Goal: Task Accomplishment & Management: Use online tool/utility

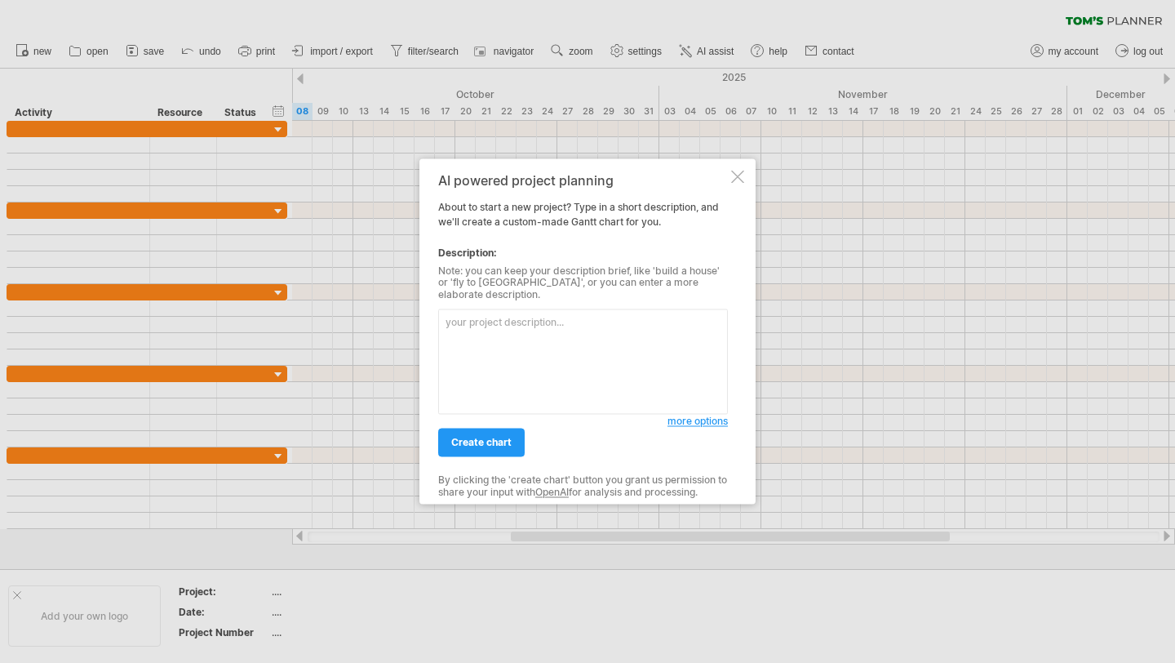
click at [536, 322] on textarea at bounding box center [583, 361] width 290 height 105
type textarea "build a hospital"
click at [487, 437] on span "create chart" at bounding box center [481, 443] width 60 height 12
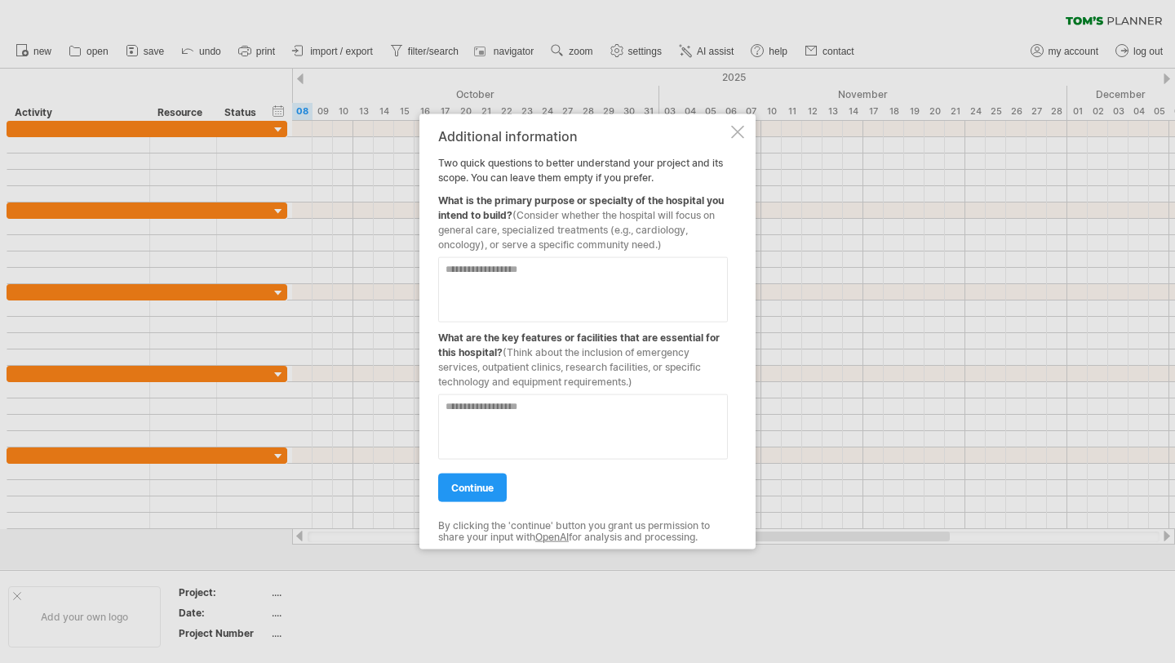
click at [517, 272] on textarea at bounding box center [583, 289] width 290 height 65
type textarea "*********"
click at [515, 411] on textarea at bounding box center [583, 426] width 290 height 65
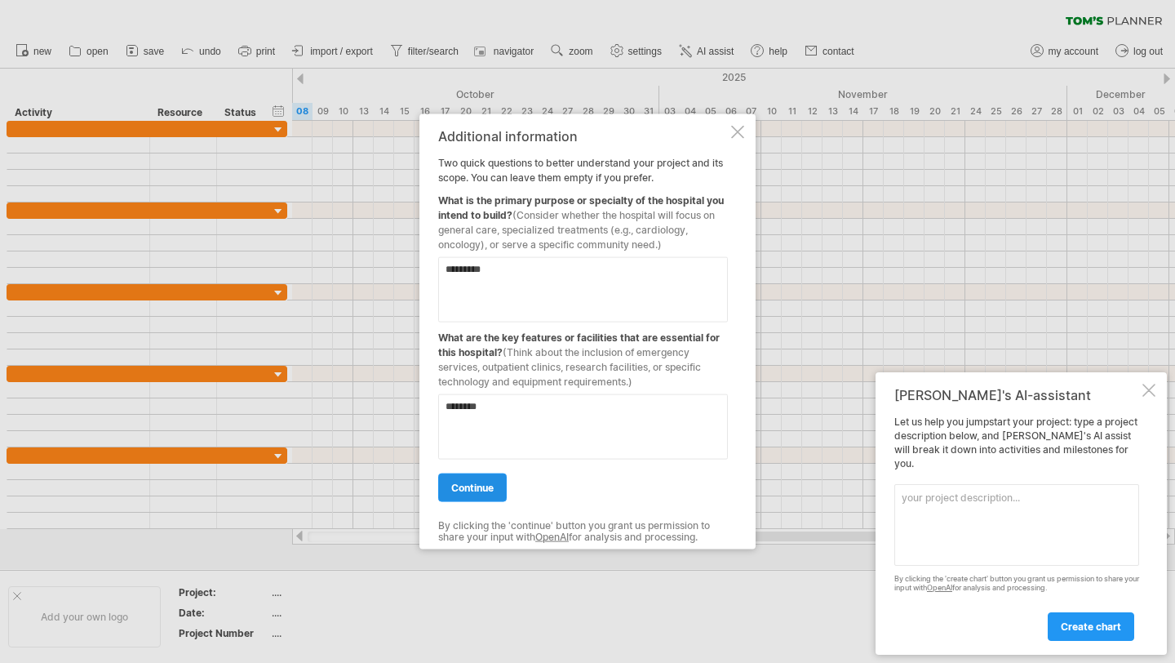
type textarea "********"
click at [467, 486] on span "continue" at bounding box center [472, 488] width 42 height 12
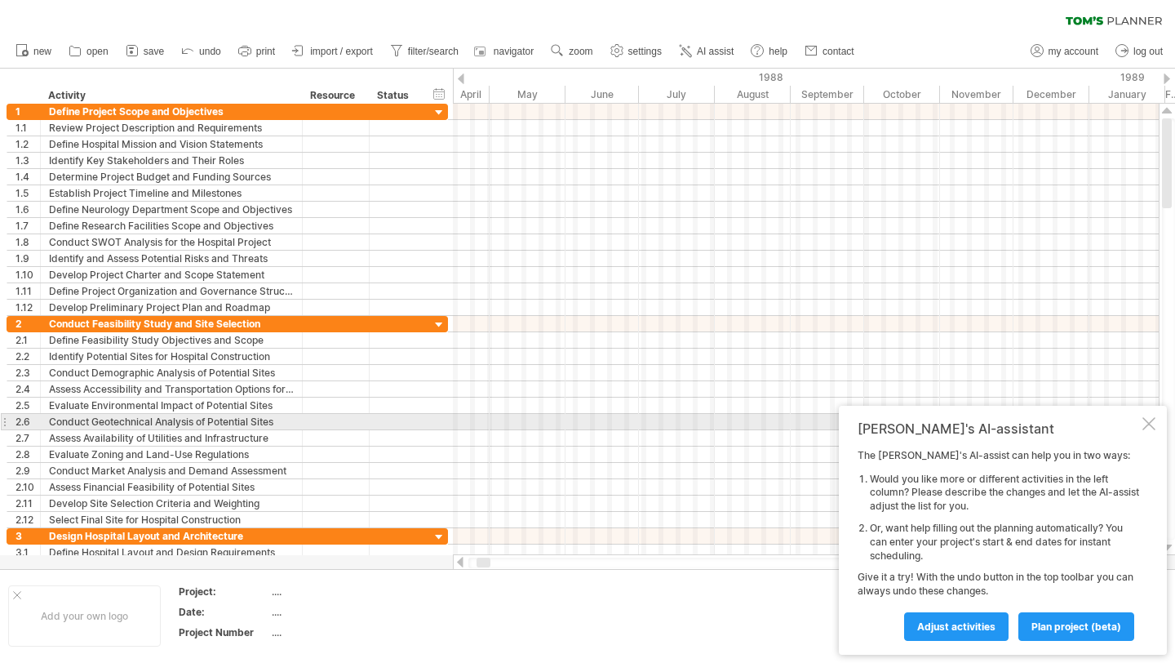
click at [1152, 423] on div at bounding box center [1149, 423] width 13 height 13
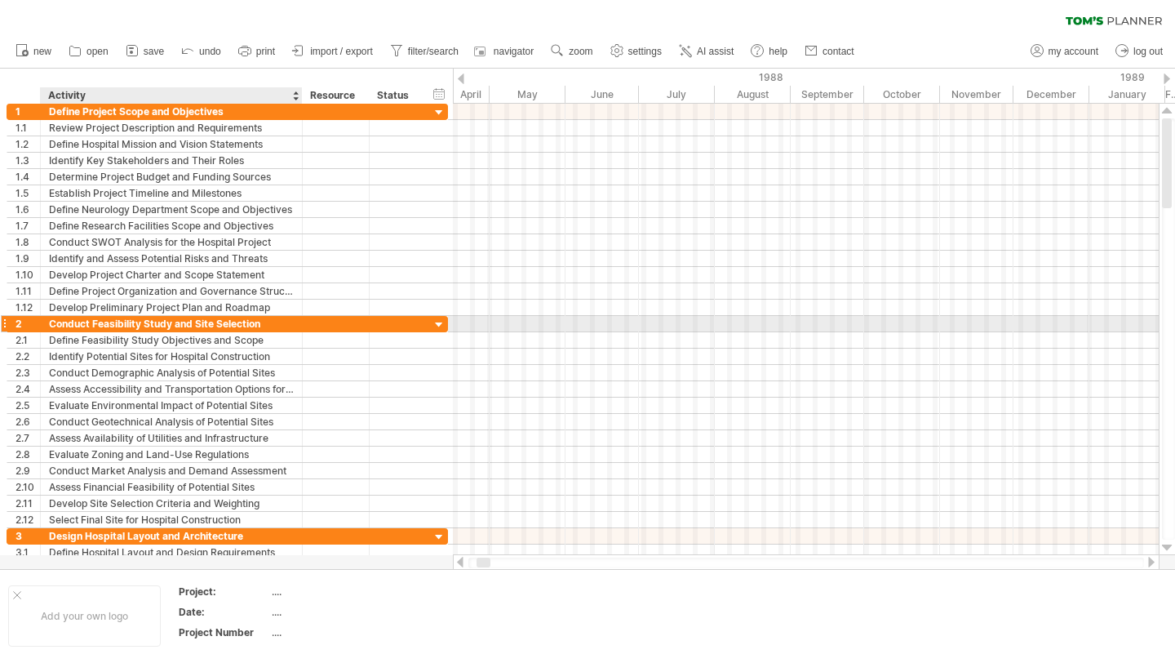
click at [274, 324] on div "Conduct Feasibility Study and Site Selection" at bounding box center [171, 324] width 245 height 16
click at [437, 326] on div at bounding box center [440, 325] width 16 height 16
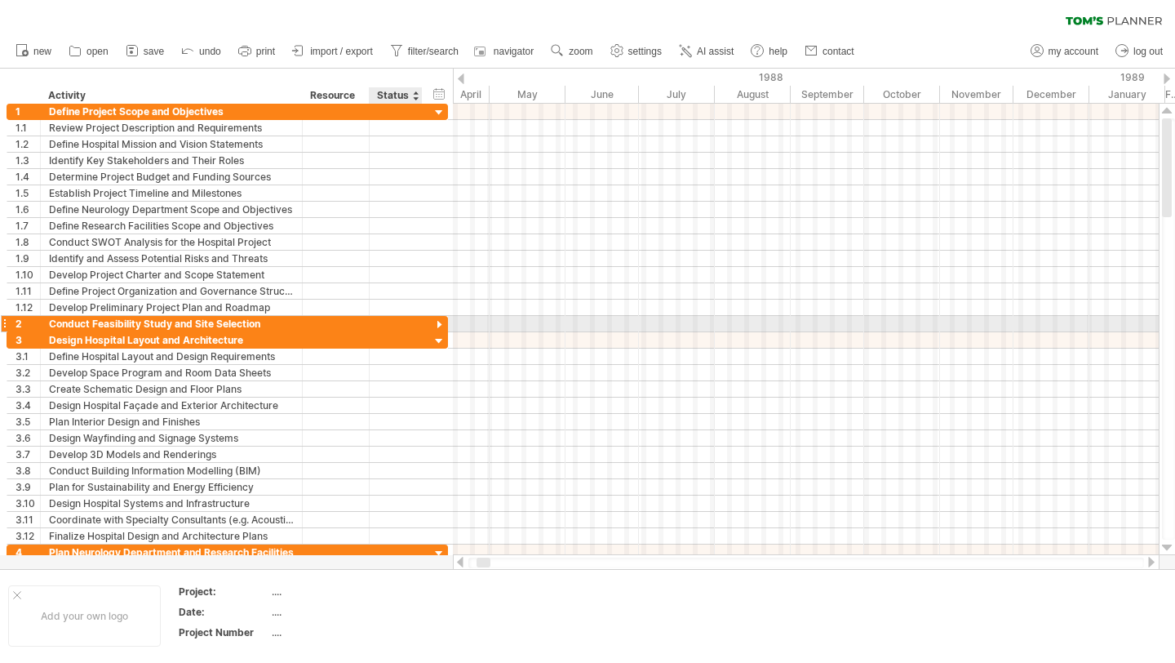
click at [437, 322] on div at bounding box center [440, 325] width 16 height 16
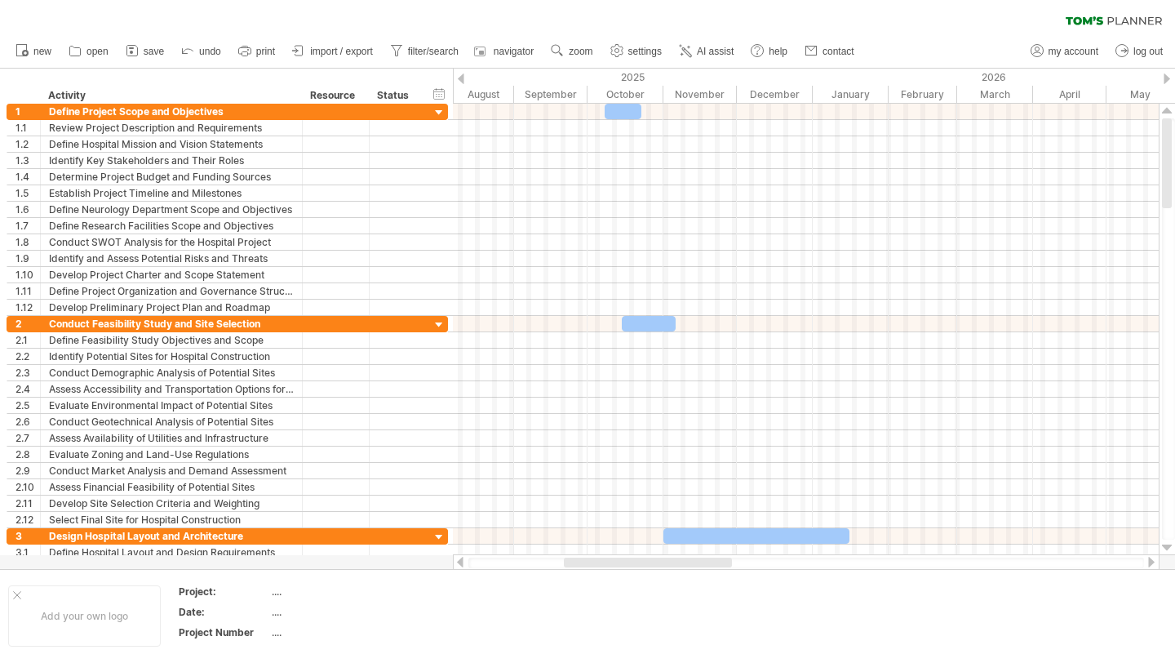
click at [460, 75] on div at bounding box center [461, 78] width 7 height 11
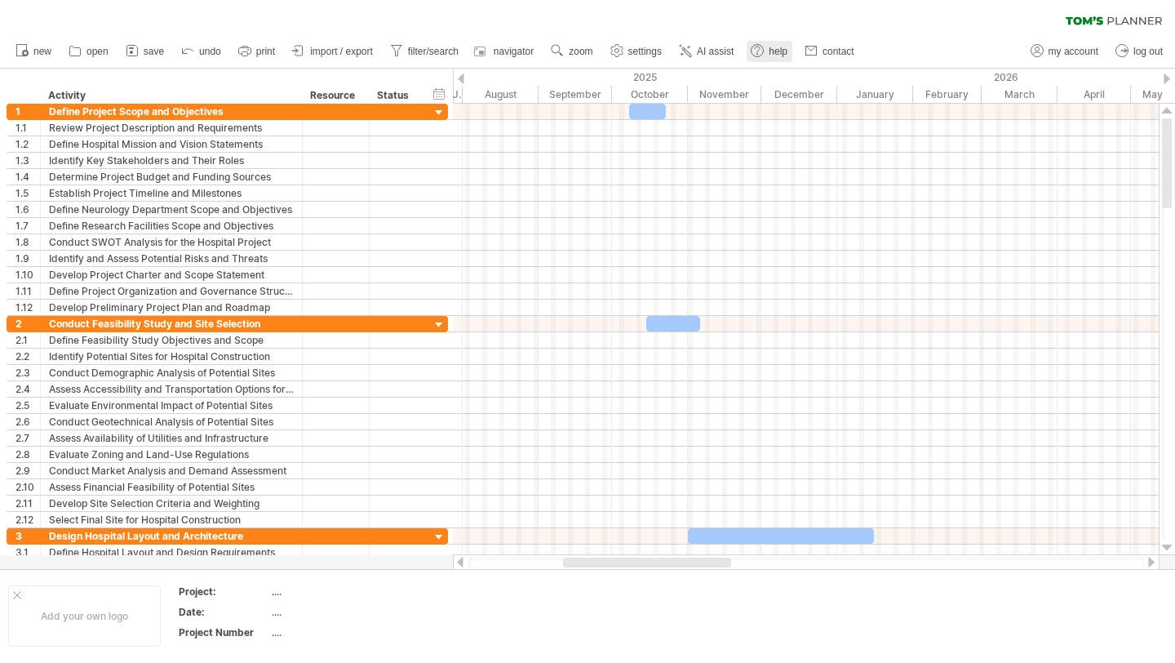
click at [756, 51] on use at bounding box center [757, 50] width 16 height 16
click at [620, 51] on use at bounding box center [617, 50] width 16 height 16
select select "*"
select select "**"
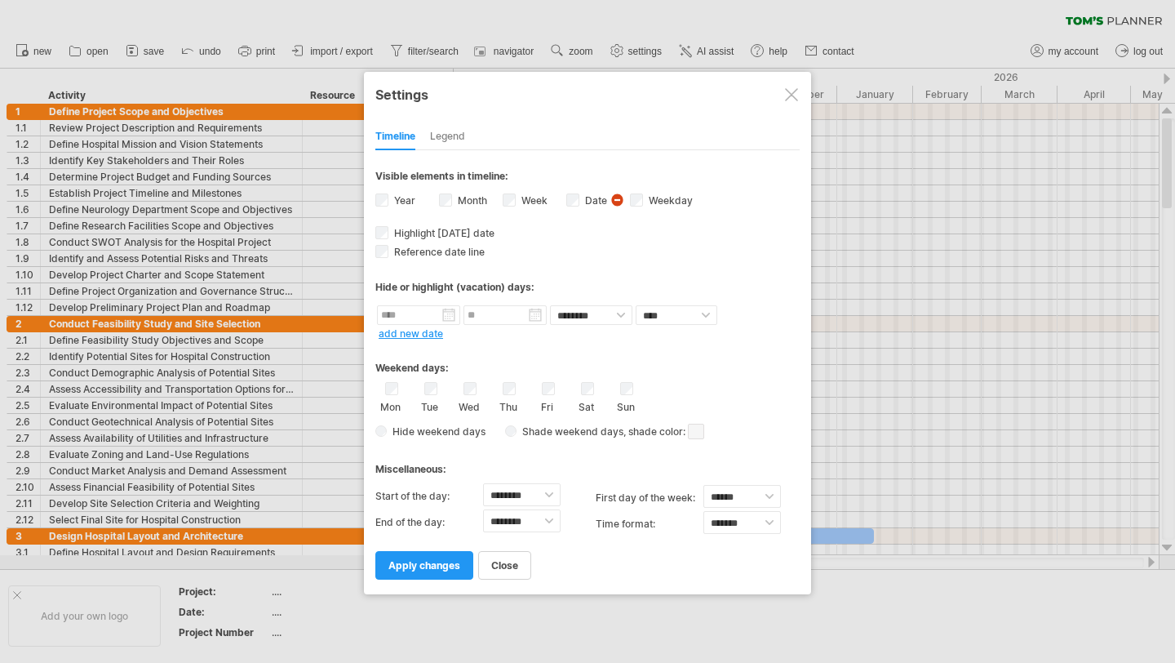
click at [786, 94] on div at bounding box center [791, 94] width 13 height 13
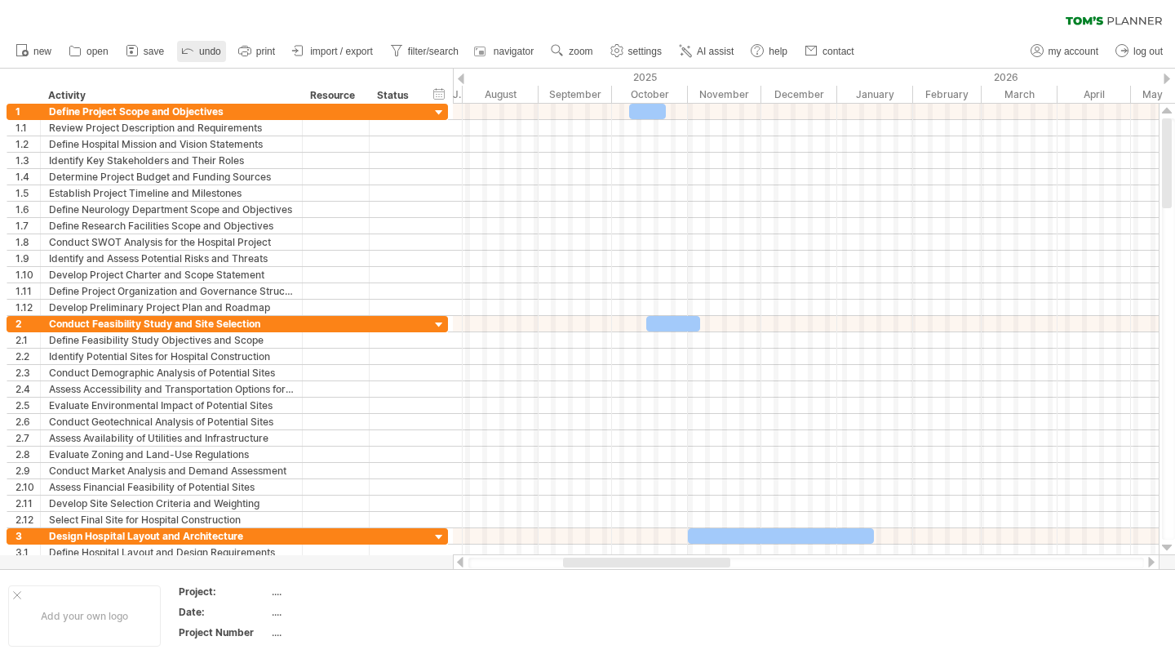
click at [215, 47] on span "undo" at bounding box center [210, 51] width 22 height 11
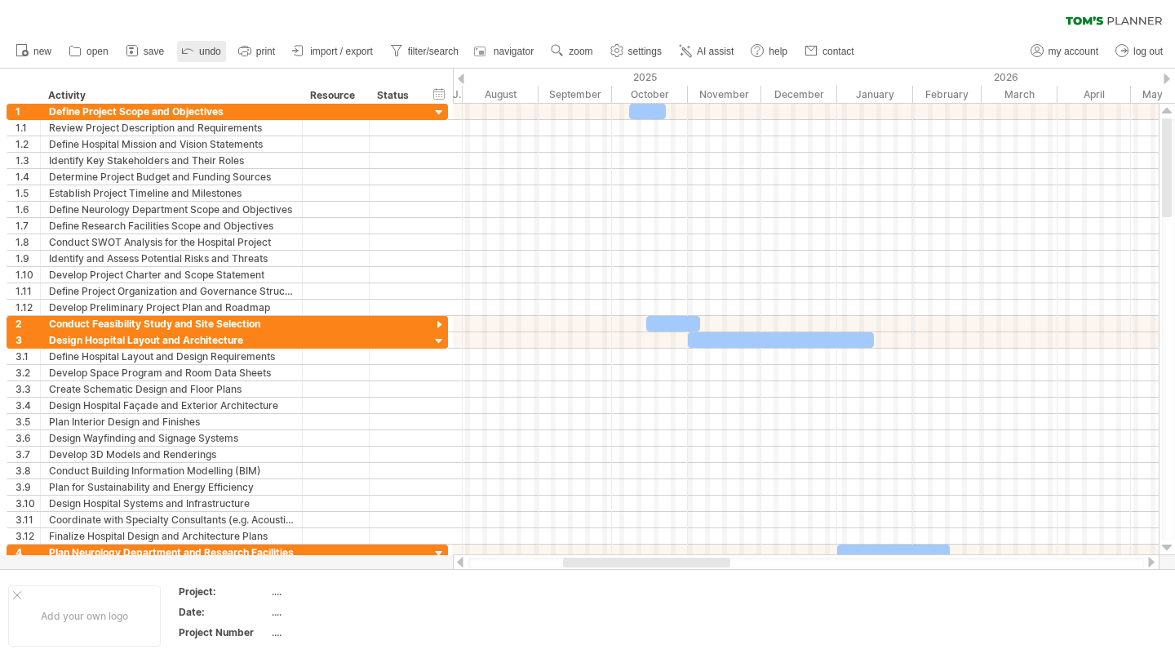
click at [215, 47] on span "undo" at bounding box center [210, 51] width 22 height 11
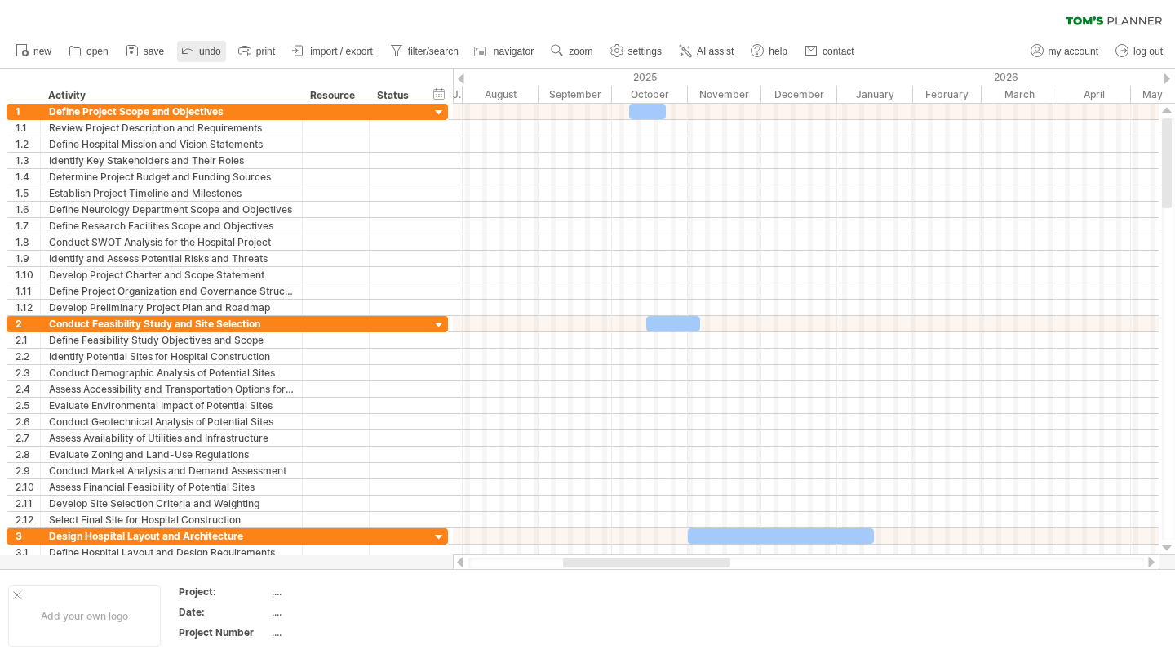
click at [215, 47] on span "undo" at bounding box center [210, 51] width 22 height 11
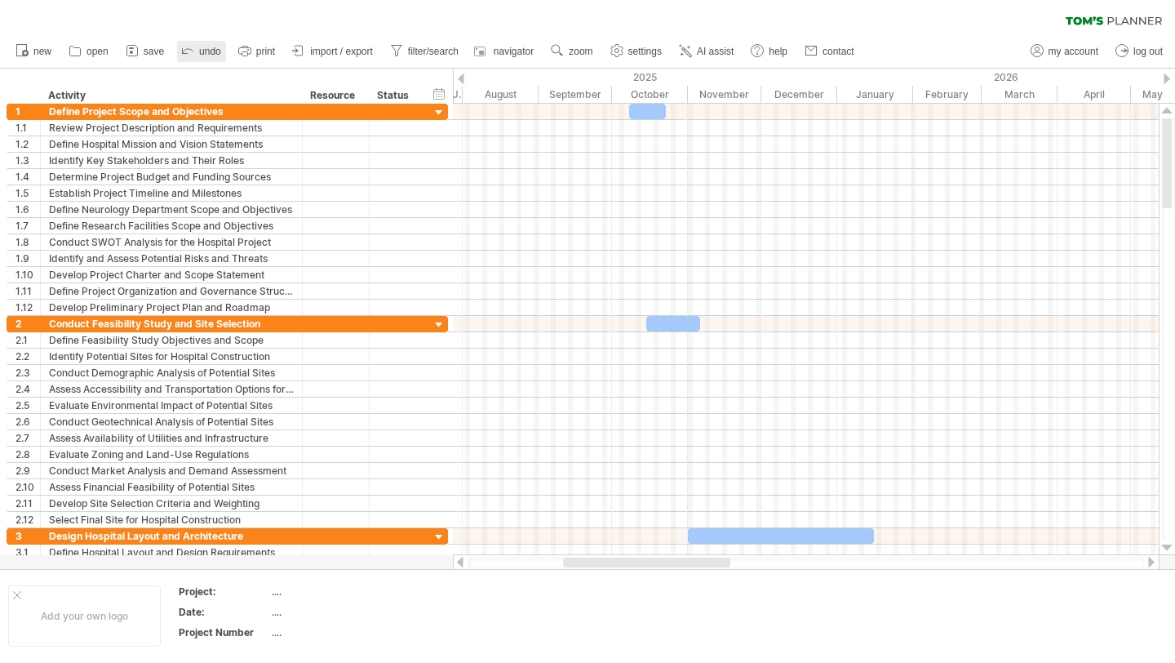
click at [215, 47] on span "undo" at bounding box center [210, 51] width 22 height 11
click at [201, 48] on span "undo" at bounding box center [210, 51] width 22 height 11
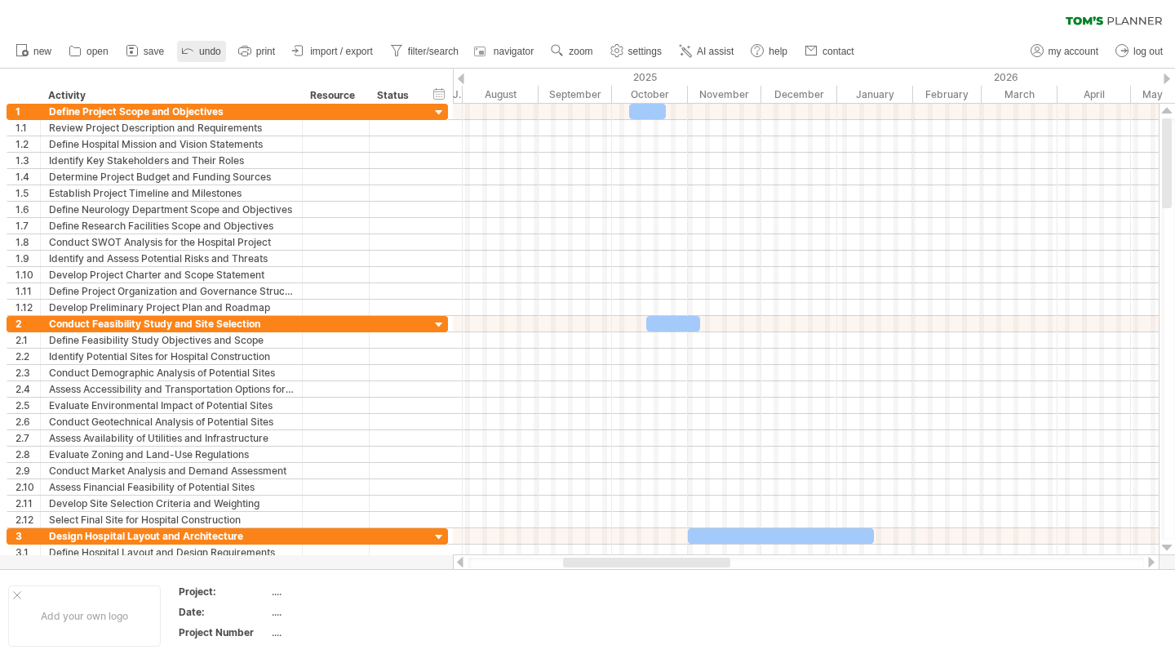
click at [201, 48] on span "undo" at bounding box center [210, 51] width 22 height 11
click at [696, 49] on link "AI assist" at bounding box center [707, 51] width 64 height 21
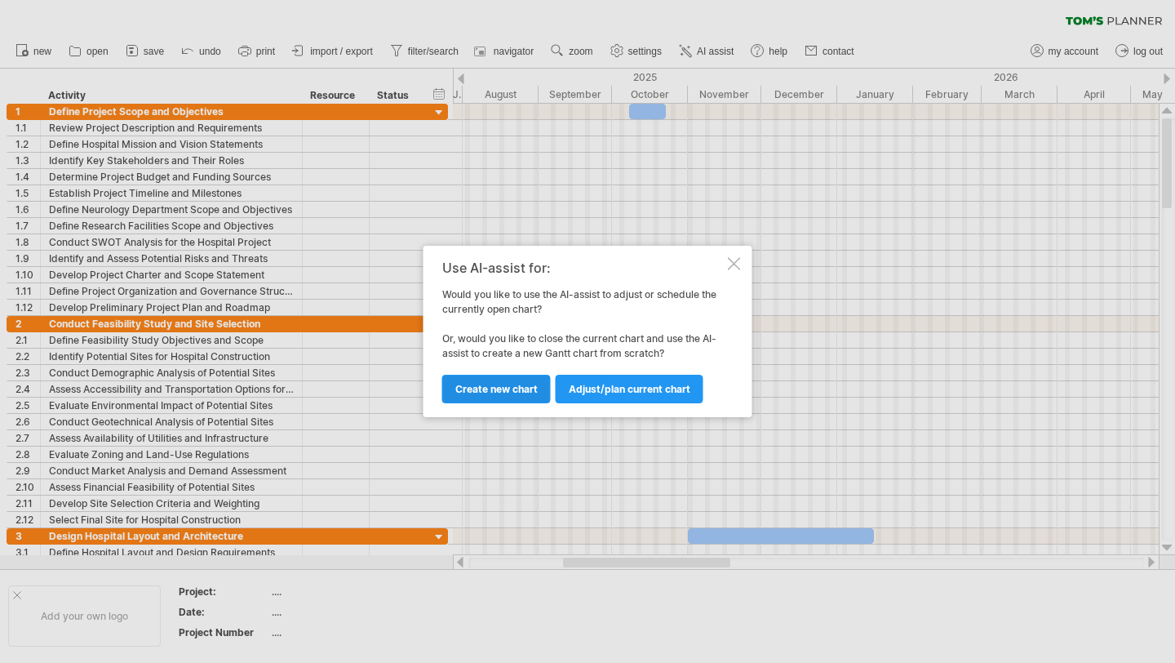
click at [500, 394] on link "Create new chart" at bounding box center [496, 389] width 109 height 29
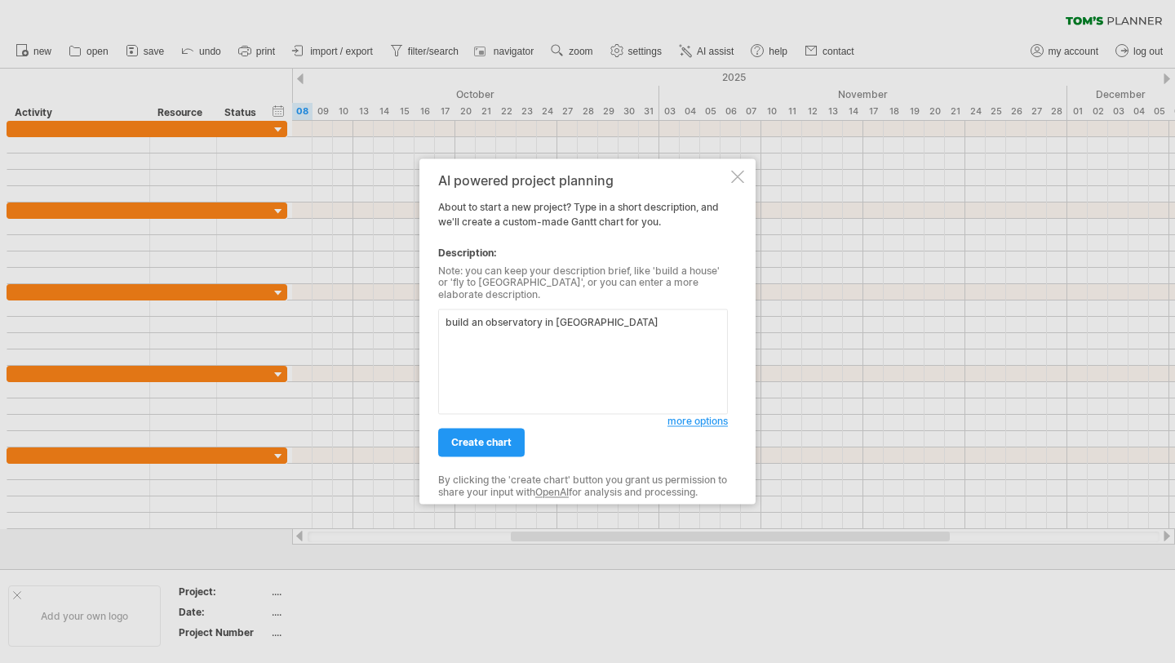
click at [486, 317] on textarea "build an observatory in [GEOGRAPHIC_DATA]" at bounding box center [583, 361] width 290 height 105
type textarea "build an astronomy observatory in [GEOGRAPHIC_DATA]"
click at [485, 437] on span "create chart" at bounding box center [481, 443] width 60 height 12
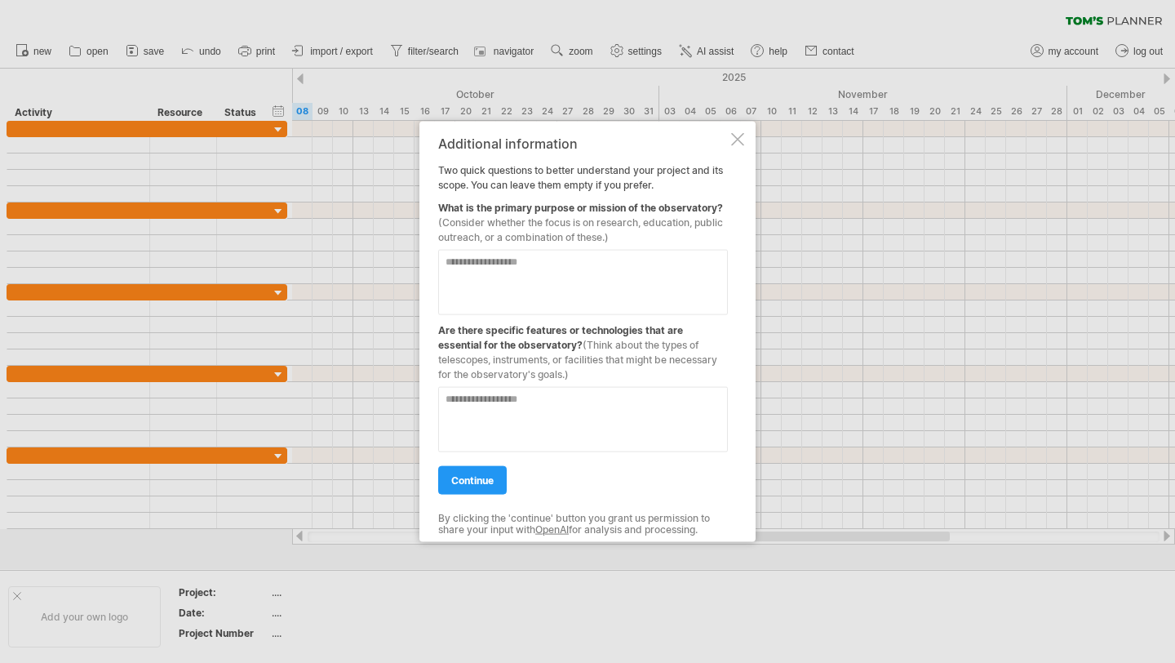
click at [526, 264] on textarea at bounding box center [583, 282] width 290 height 65
type textarea "********"
click at [540, 397] on textarea at bounding box center [583, 419] width 290 height 65
type textarea "**********"
click at [477, 477] on span "continue" at bounding box center [472, 480] width 42 height 12
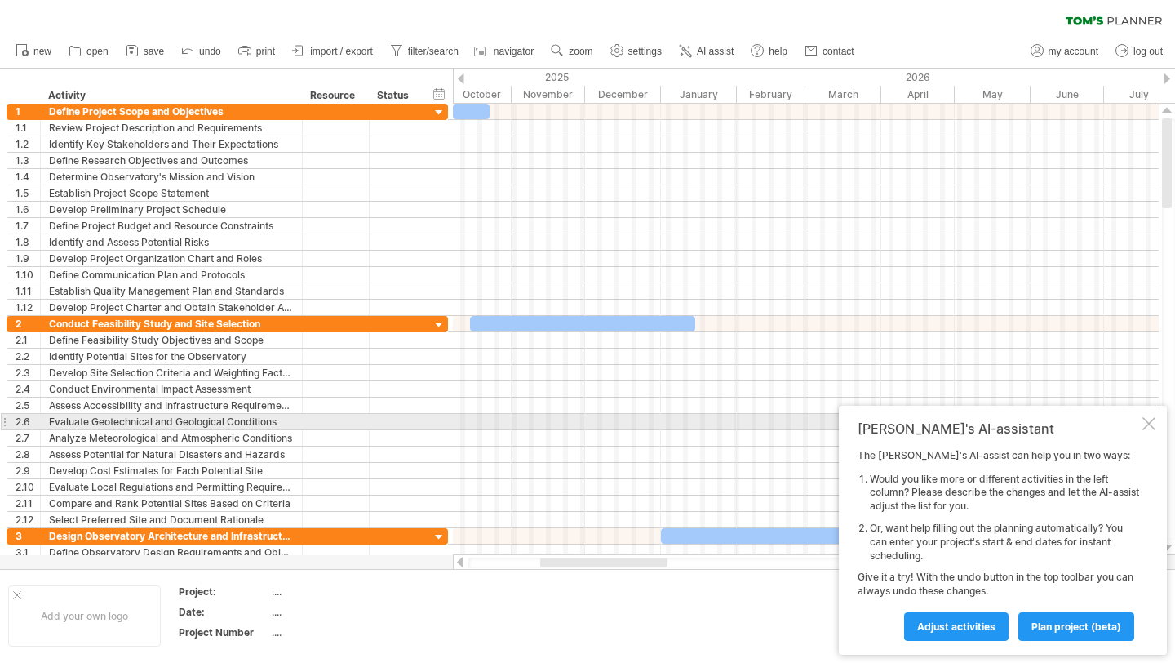
click at [1143, 428] on div at bounding box center [1149, 423] width 13 height 13
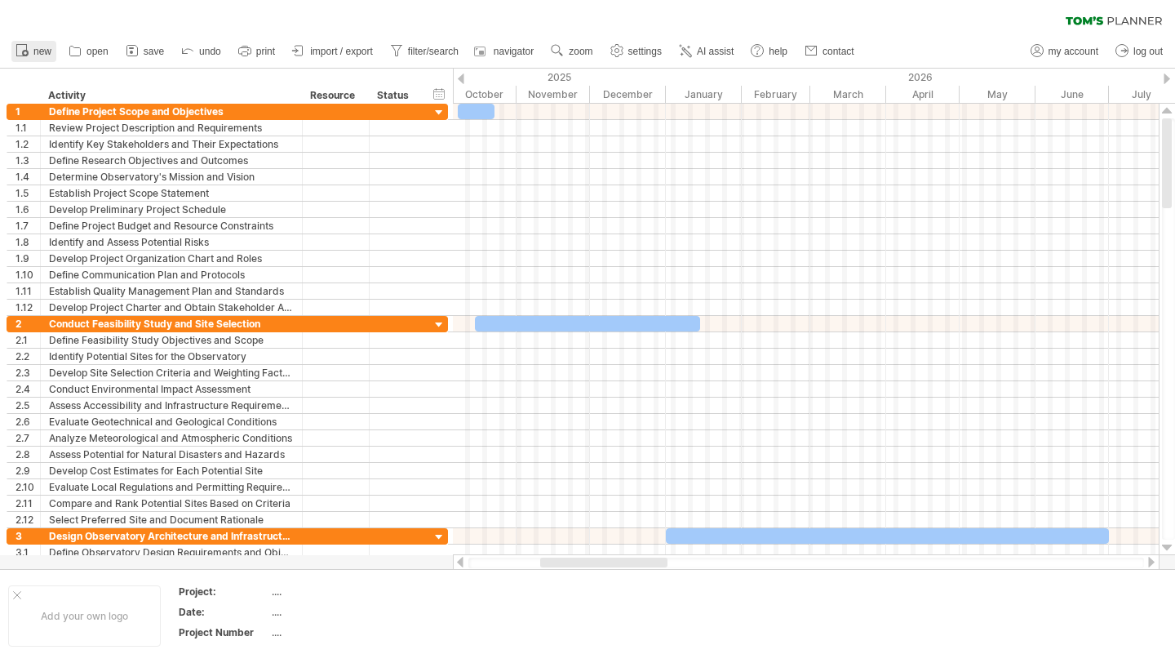
click at [25, 50] on circle at bounding box center [25, 53] width 7 height 7
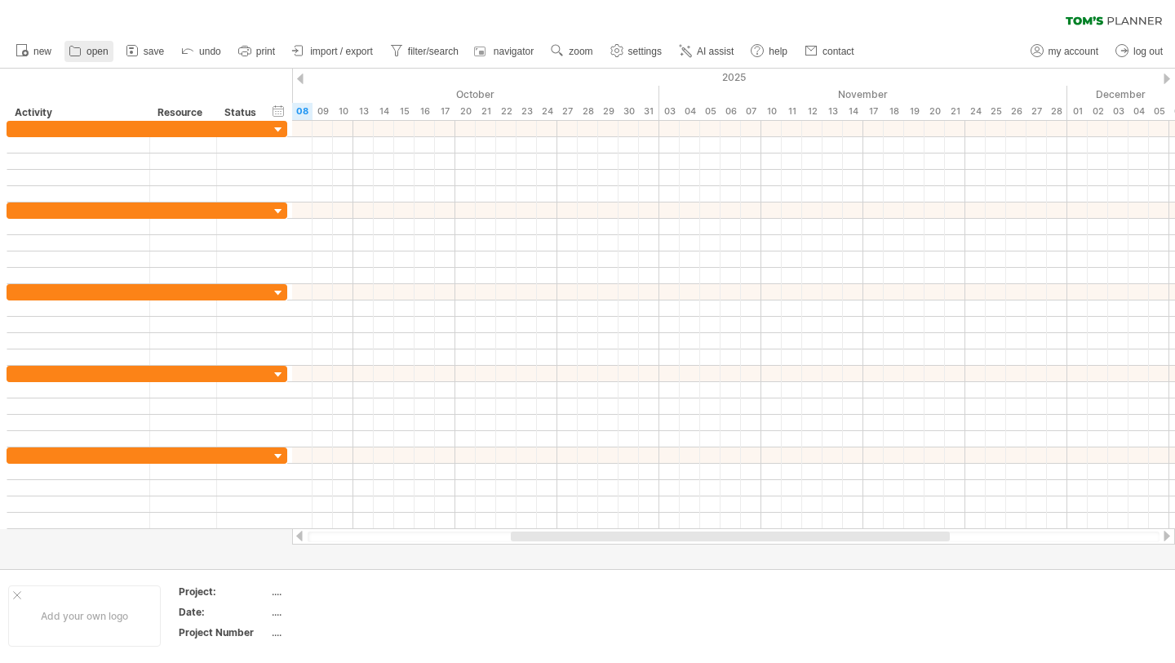
click at [91, 54] on span "open" at bounding box center [98, 51] width 22 height 11
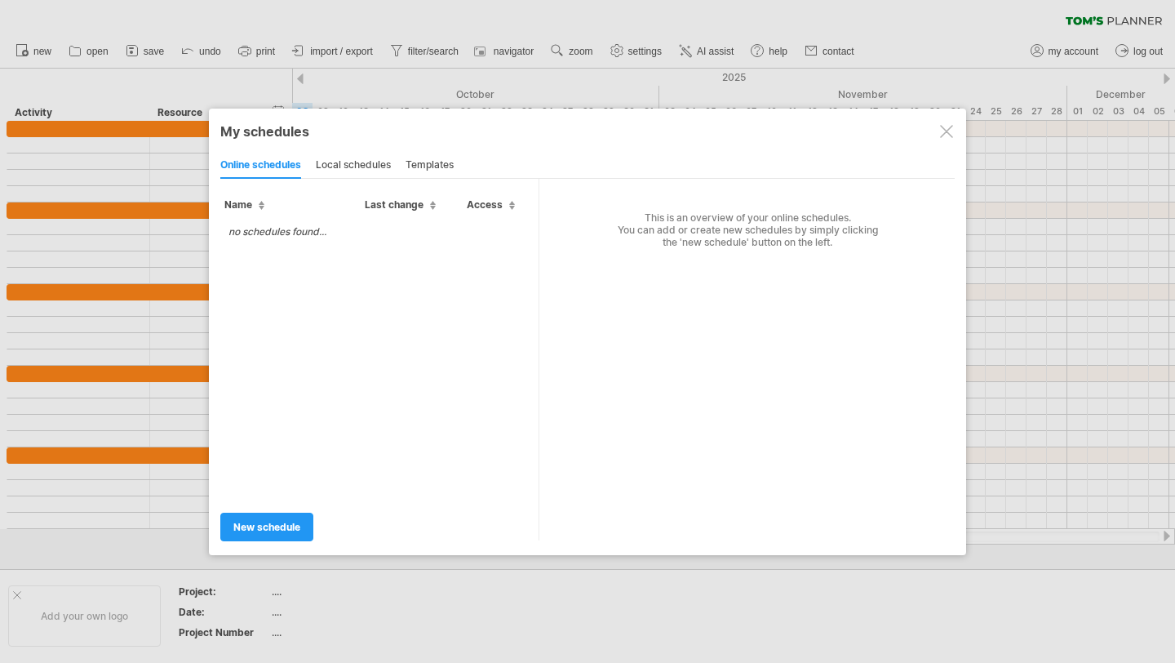
click at [351, 164] on div "local schedules" at bounding box center [353, 166] width 75 height 26
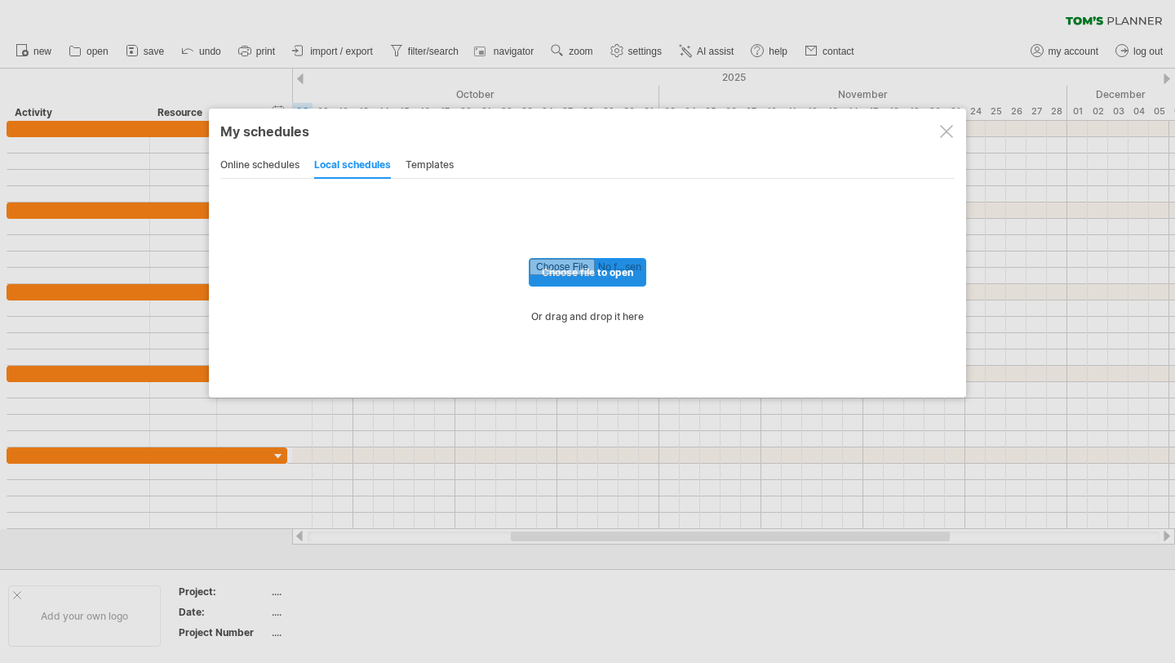
click at [597, 274] on input "file" at bounding box center [588, 272] width 116 height 27
click at [947, 135] on div at bounding box center [946, 131] width 13 height 13
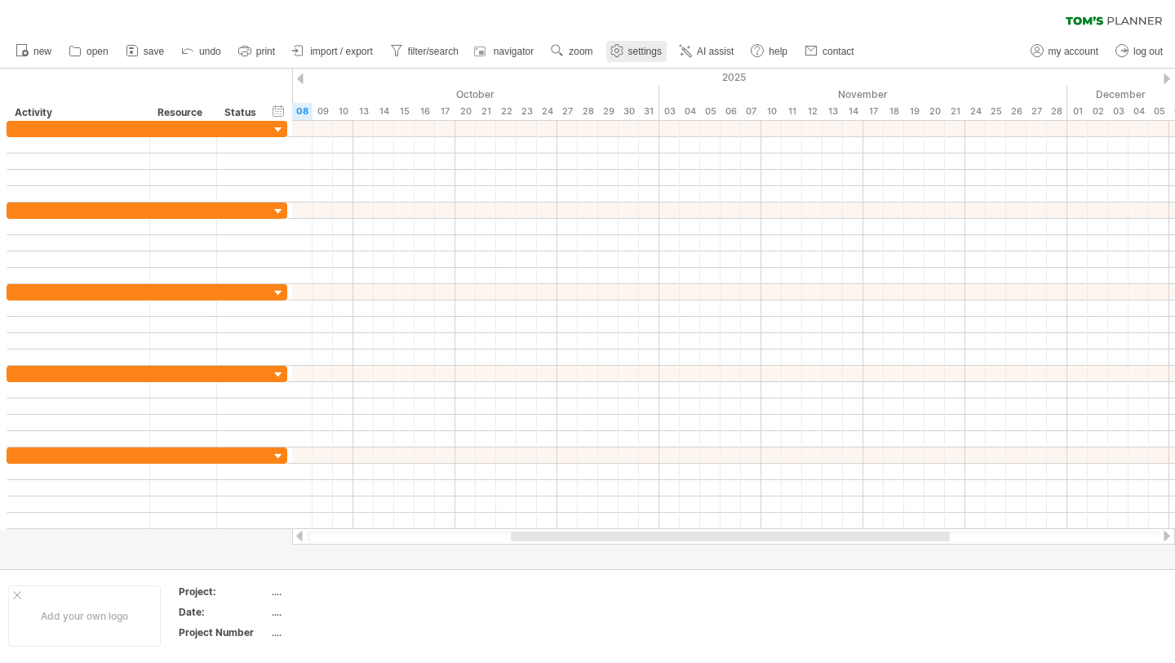
click at [626, 51] on link "settings" at bounding box center [636, 51] width 60 height 21
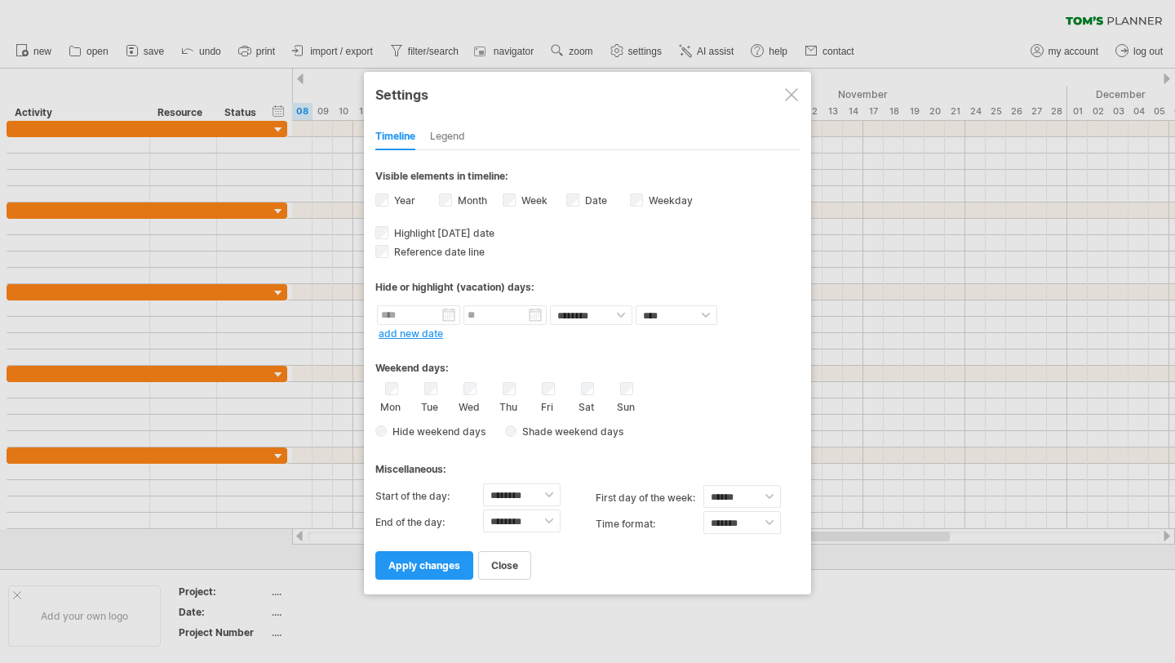
click at [423, 332] on link "add new date" at bounding box center [411, 333] width 64 height 12
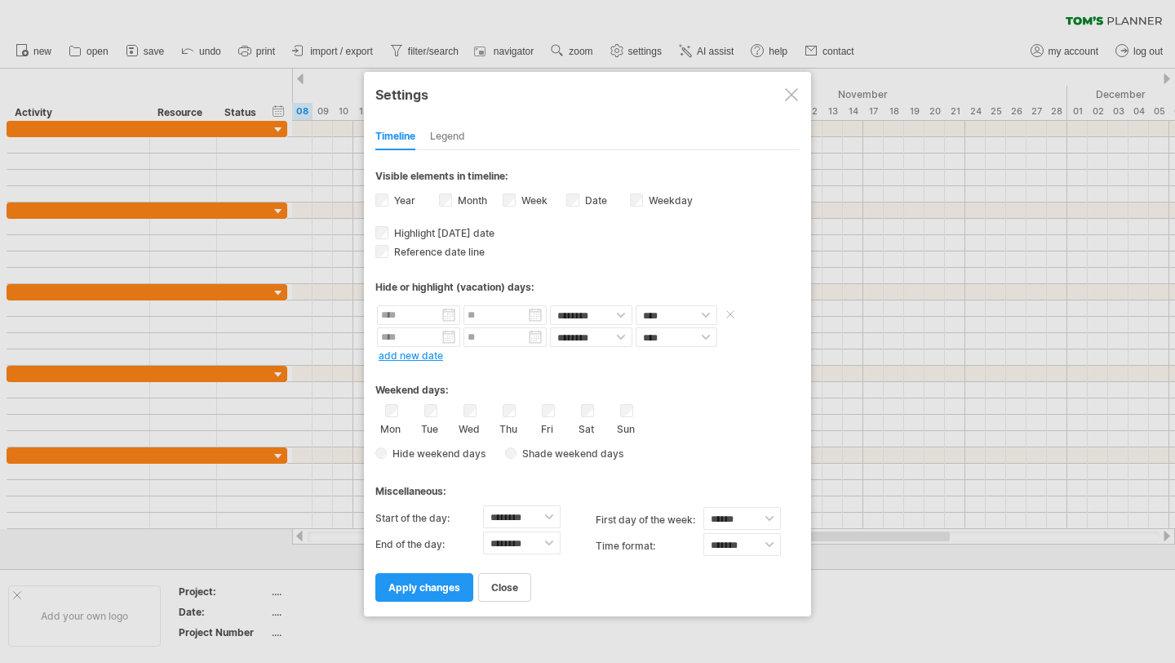
click at [447, 311] on input "text" at bounding box center [418, 315] width 83 height 20
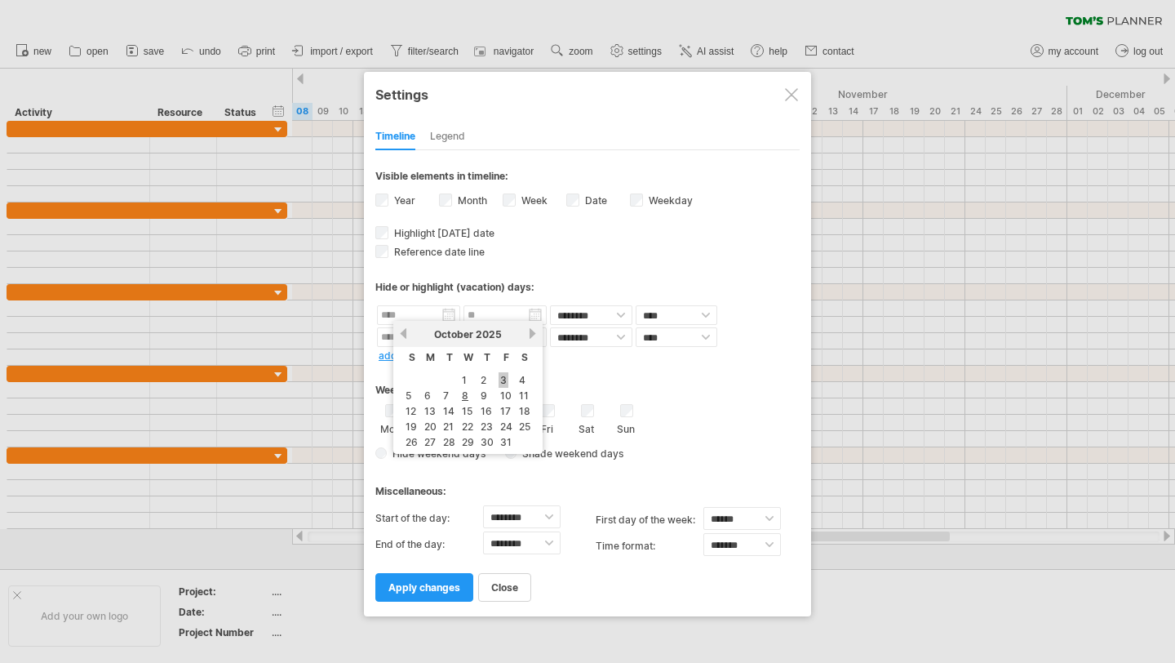
click at [504, 380] on link "3" at bounding box center [504, 380] width 10 height 16
type input "********"
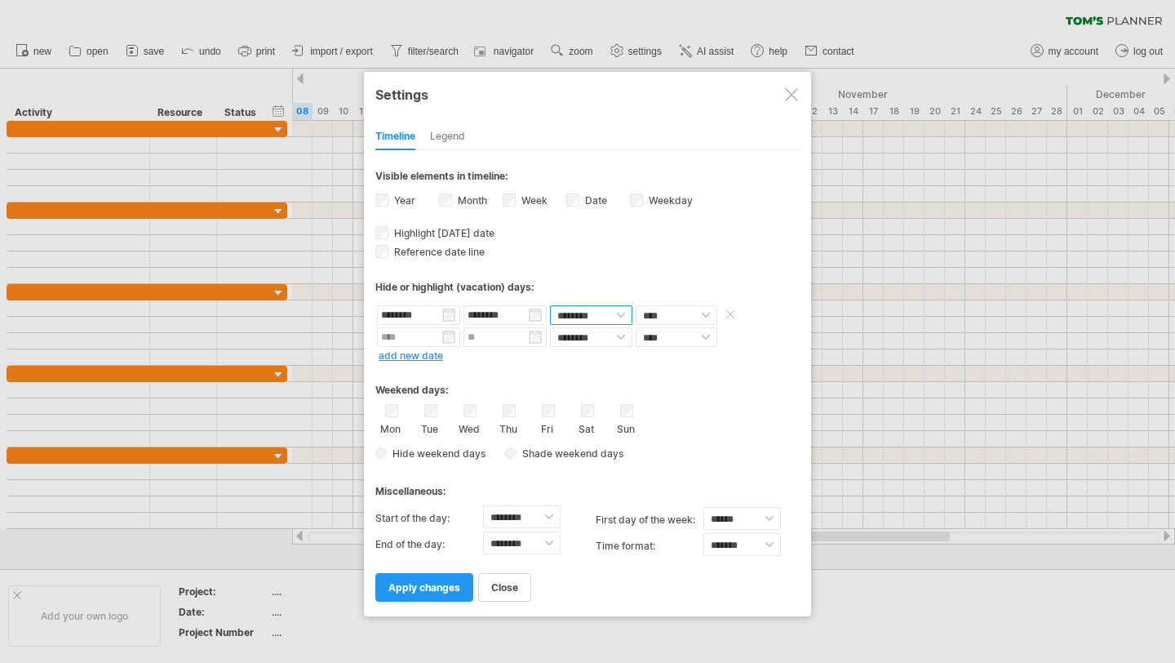
click at [619, 309] on select "******** ********" at bounding box center [591, 315] width 82 height 20
click at [728, 312] on span at bounding box center [730, 315] width 16 height 12
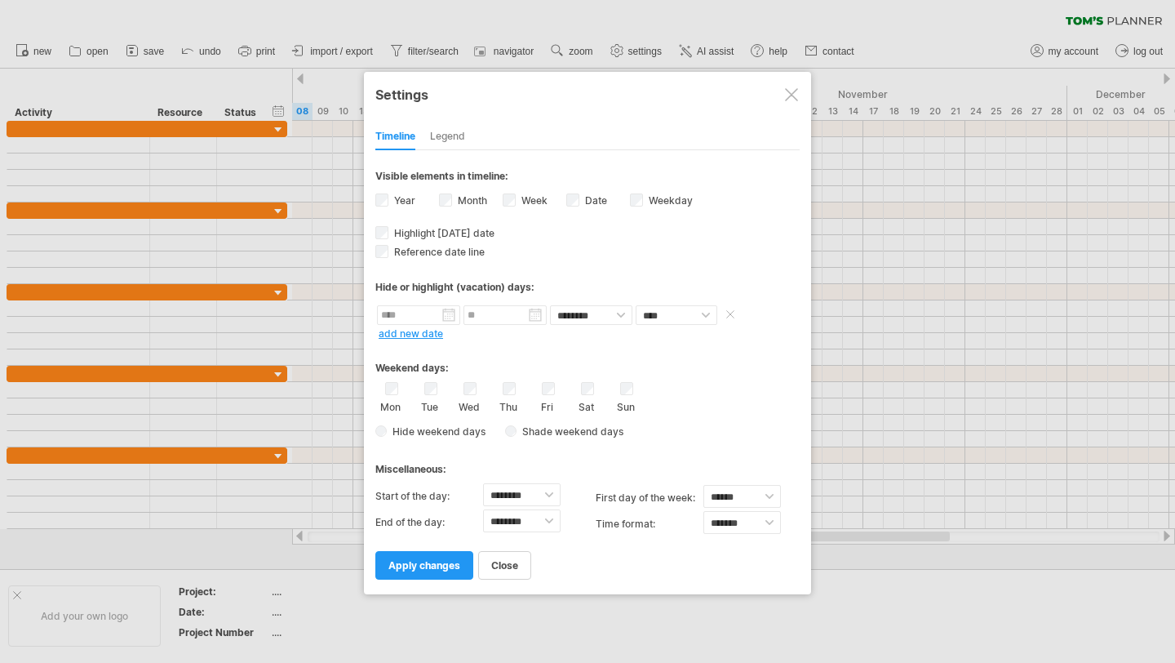
click at [728, 312] on span at bounding box center [730, 315] width 16 height 12
click at [548, 513] on select "******** ******** ******** ******** ******** ******** ******** ******** *******…" at bounding box center [522, 520] width 78 height 23
click at [775, 519] on select "******* *******" at bounding box center [743, 522] width 78 height 23
click at [451, 135] on div "Legend" at bounding box center [447, 137] width 35 height 26
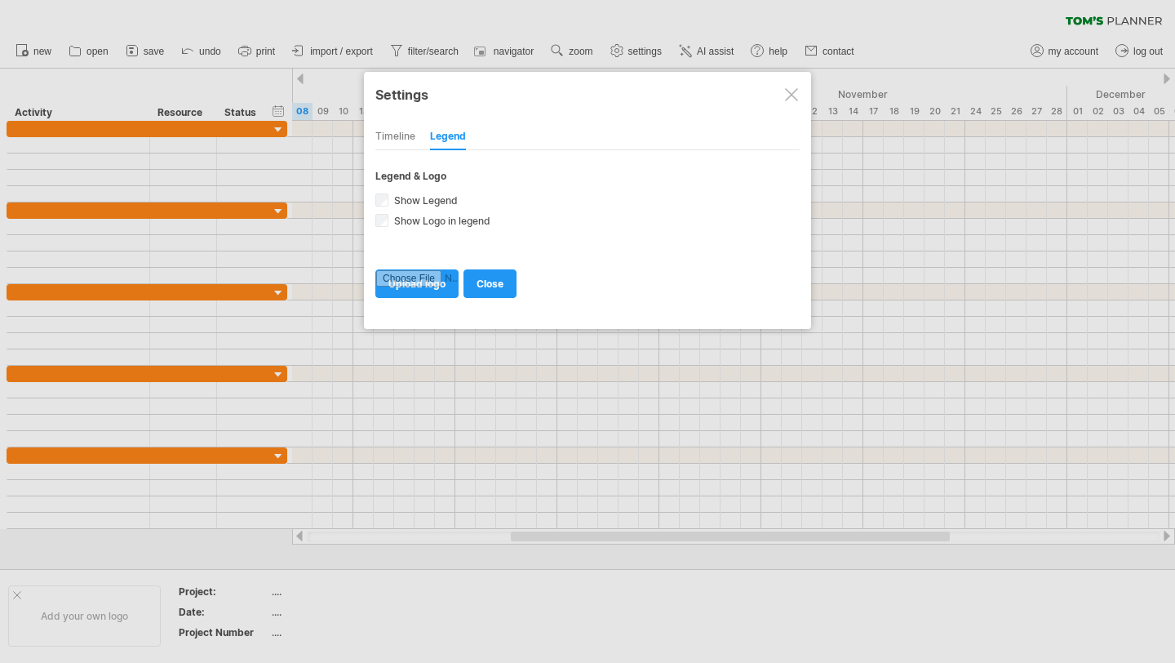
click at [791, 95] on div at bounding box center [791, 94] width 13 height 13
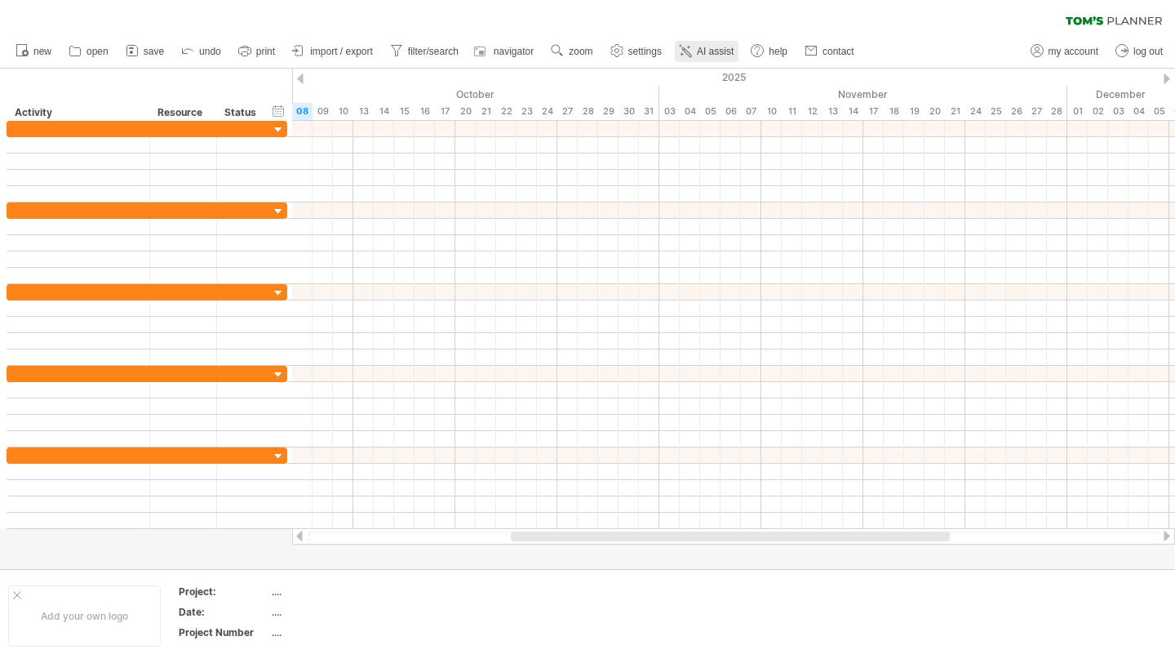
click at [711, 50] on span "AI assist" at bounding box center [715, 51] width 37 height 11
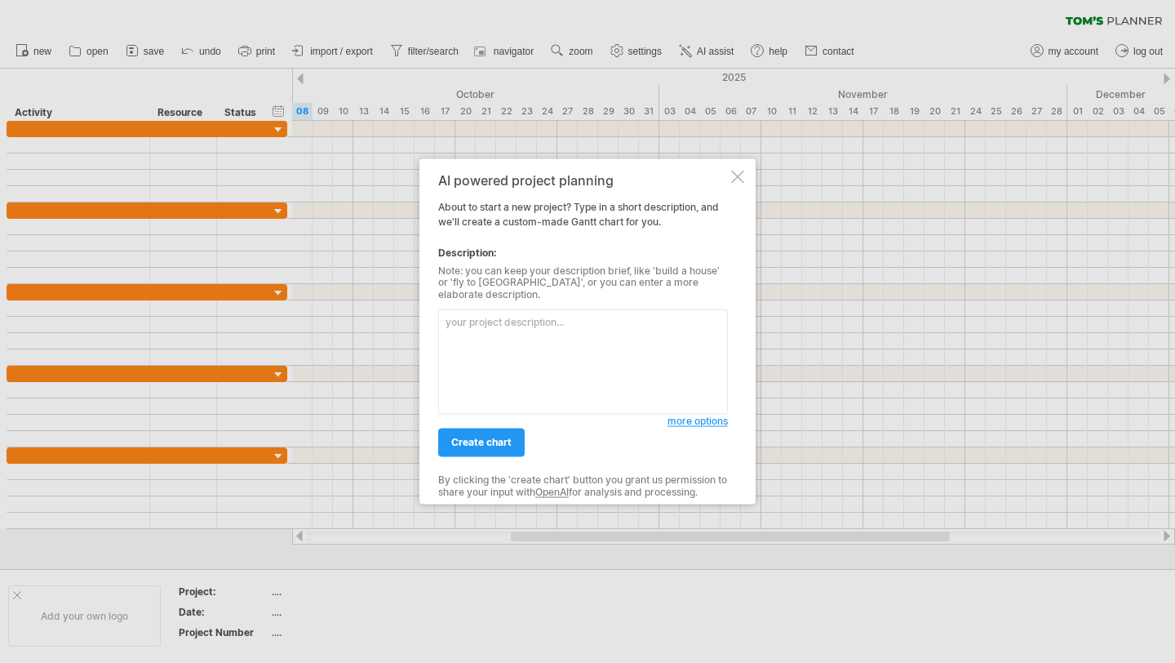
click at [515, 319] on textarea at bounding box center [583, 361] width 290 height 105
paste textarea "replacing the old timber building off [GEOGRAPHIC_DATA], adjacent to the [GEOGR…"
type textarea "build a new workshop building in the replacing the old timber building off [GEO…"
click at [476, 437] on span "create chart" at bounding box center [481, 443] width 60 height 12
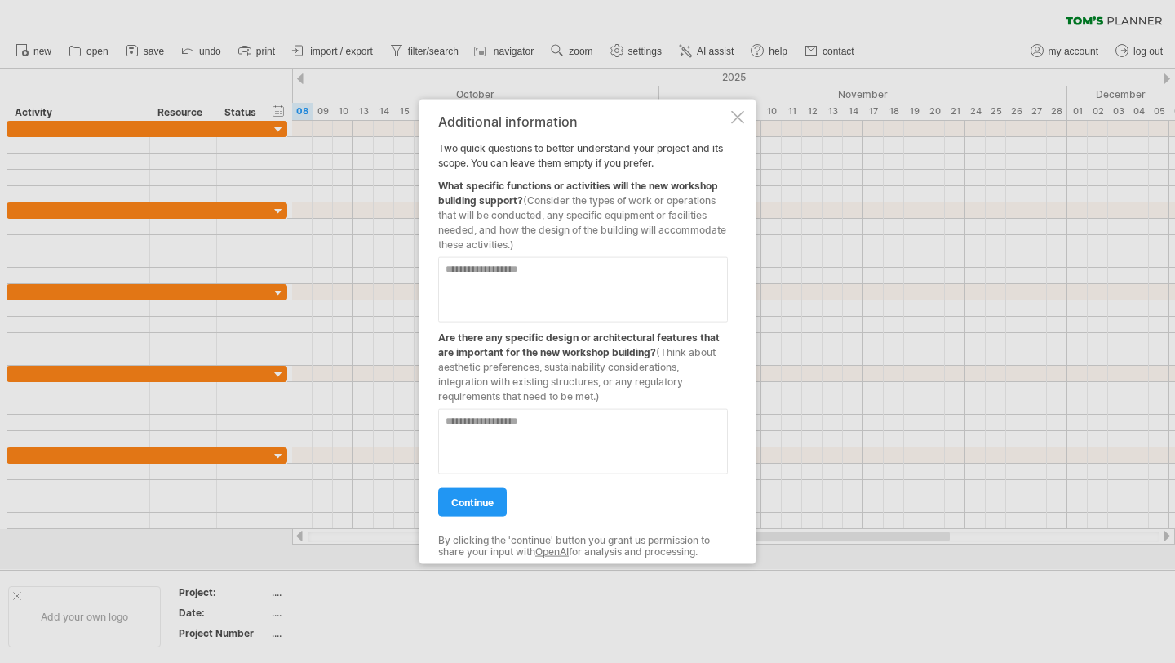
click at [509, 278] on textarea at bounding box center [583, 289] width 290 height 65
click at [607, 277] on textarea at bounding box center [583, 289] width 290 height 65
type textarea "**********"
click at [606, 427] on textarea at bounding box center [583, 441] width 290 height 65
click at [629, 416] on textarea "**********" at bounding box center [583, 441] width 290 height 65
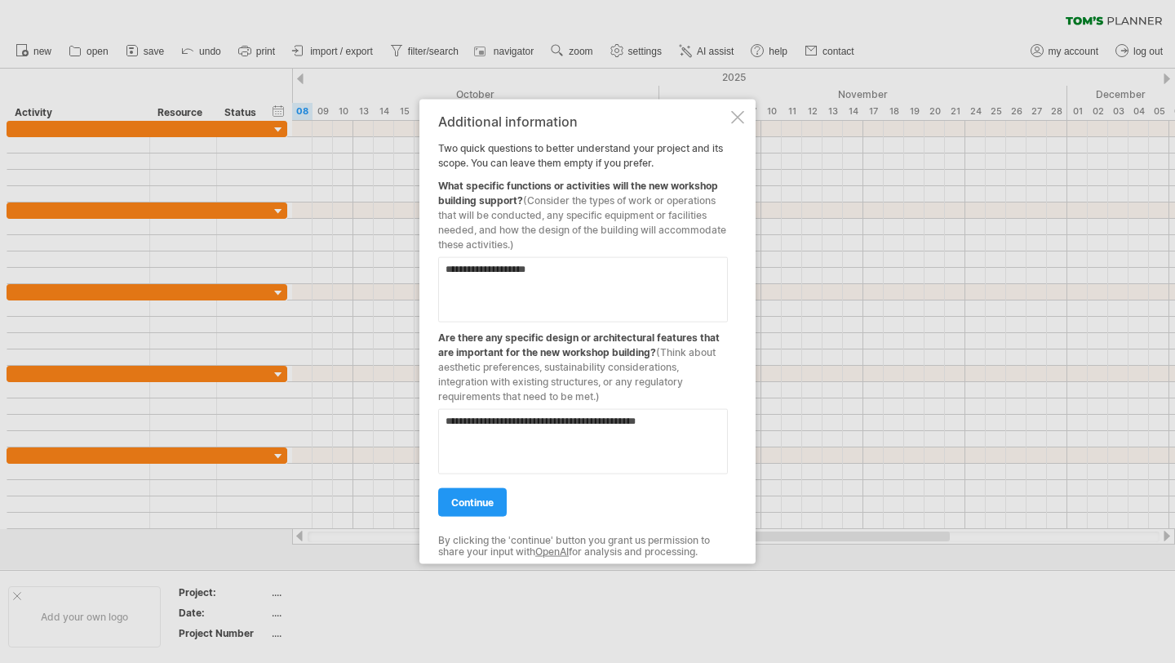
click at [626, 424] on textarea "**********" at bounding box center [583, 441] width 290 height 65
type textarea "**********"
click at [488, 502] on span "continue" at bounding box center [472, 502] width 42 height 12
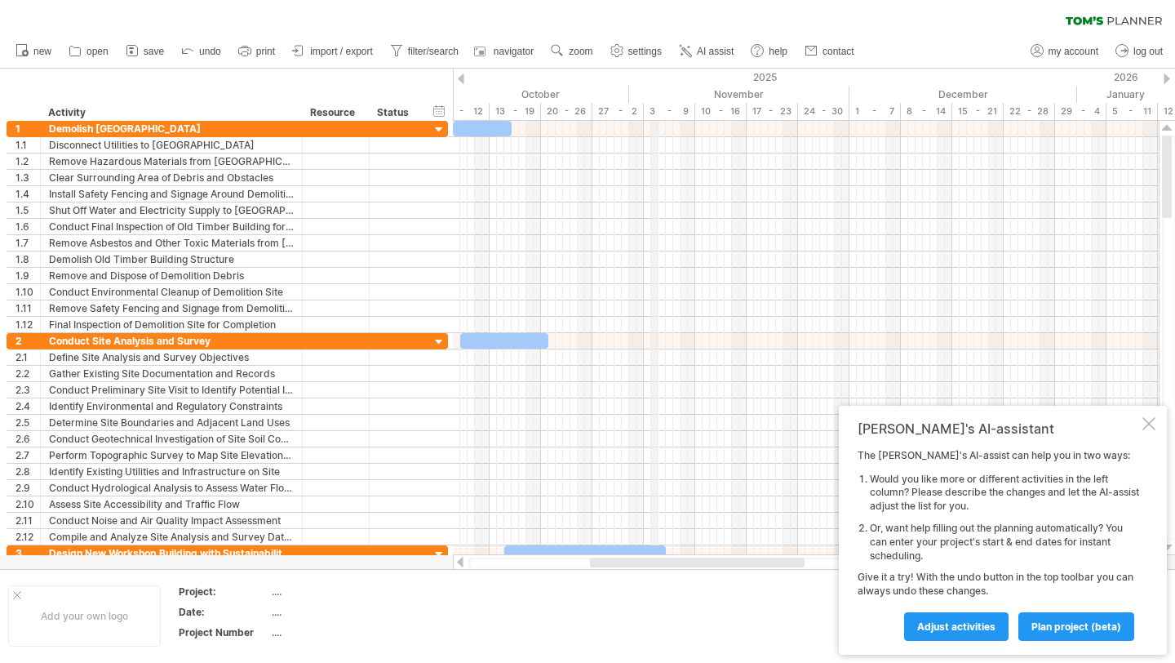
click at [654, 108] on div "3 - 9" at bounding box center [669, 111] width 51 height 17
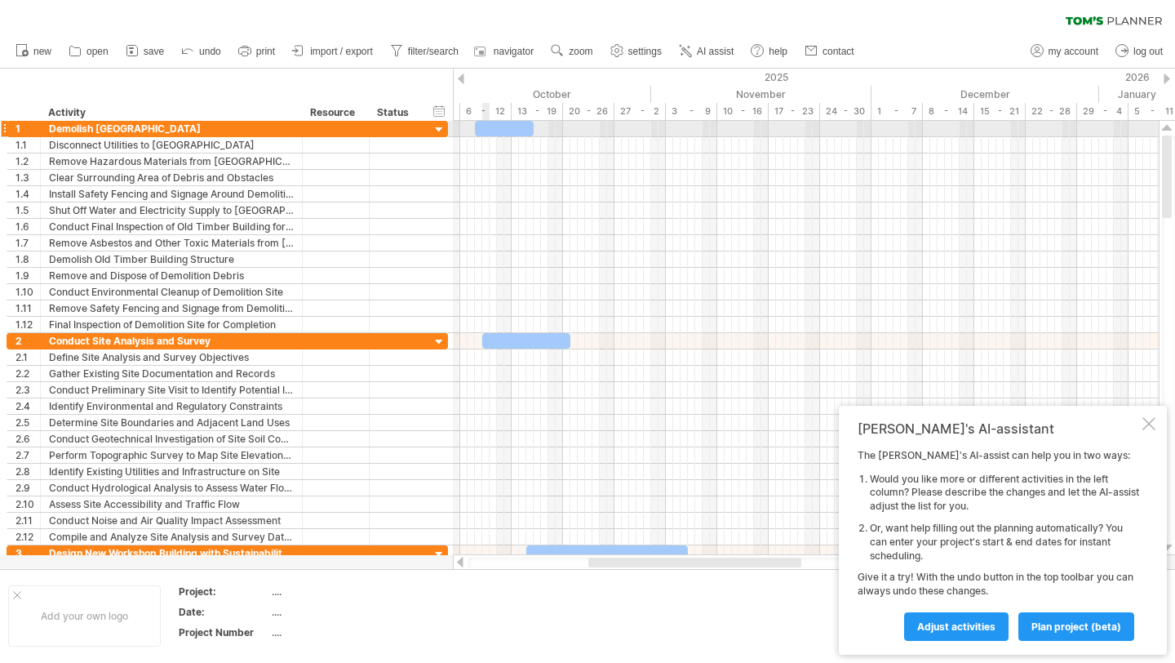
click at [486, 128] on div at bounding box center [504, 129] width 59 height 16
click at [516, 129] on div at bounding box center [504, 129] width 59 height 16
click at [637, 51] on span "settings" at bounding box center [644, 51] width 33 height 11
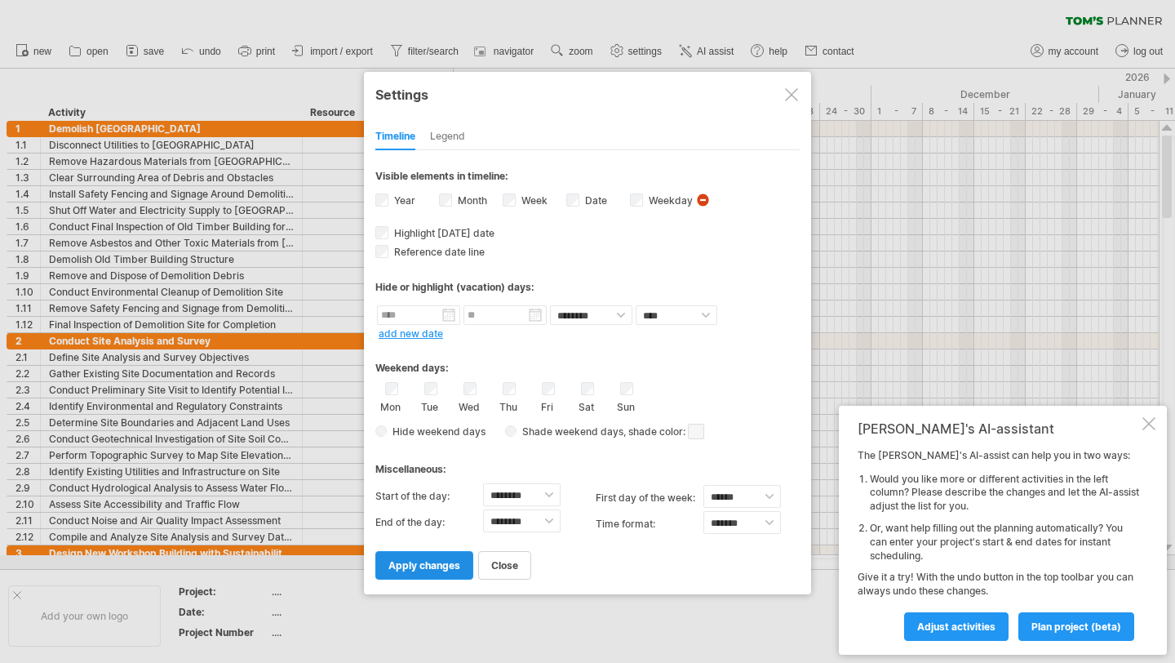
click at [421, 564] on span "apply changes" at bounding box center [425, 565] width 72 height 12
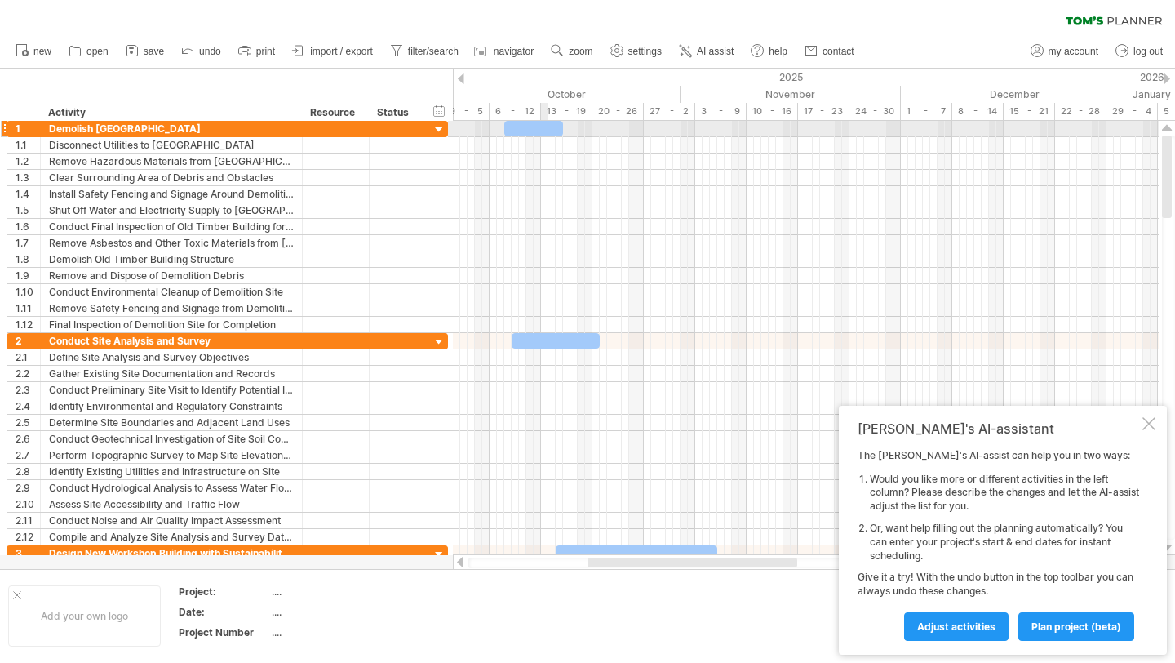
click at [544, 132] on div at bounding box center [533, 129] width 59 height 16
click at [544, 130] on div at bounding box center [533, 129] width 59 height 16
click at [711, 50] on span "AI assist" at bounding box center [715, 51] width 37 height 11
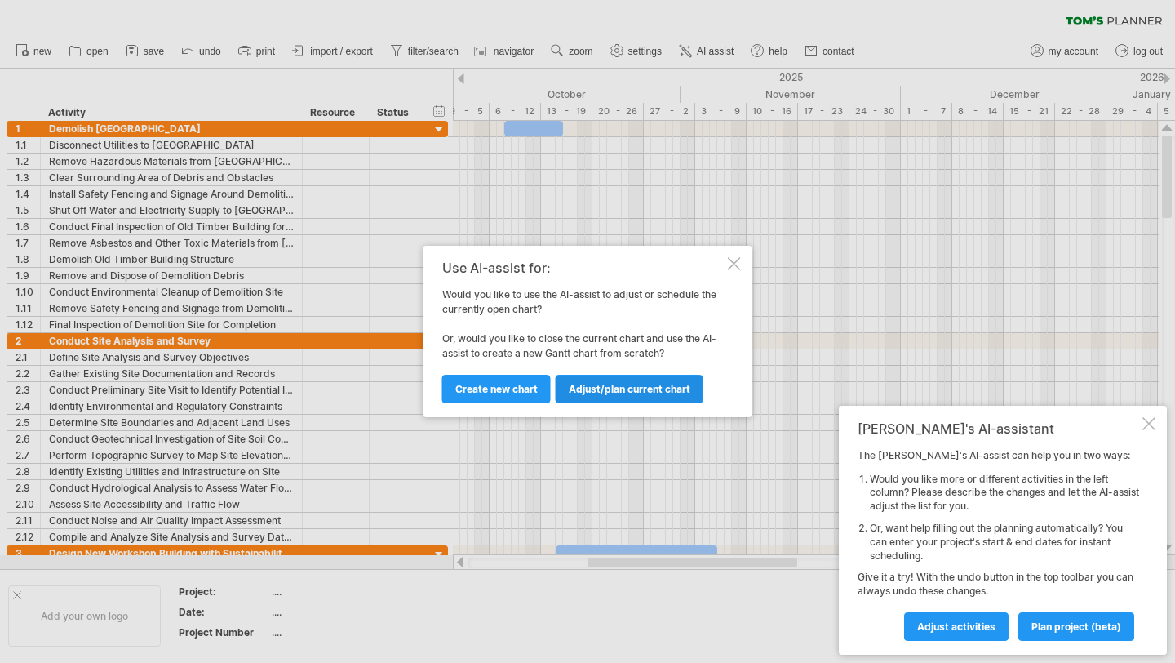
click at [630, 384] on span "Adjust/plan current chart" at bounding box center [630, 389] width 122 height 12
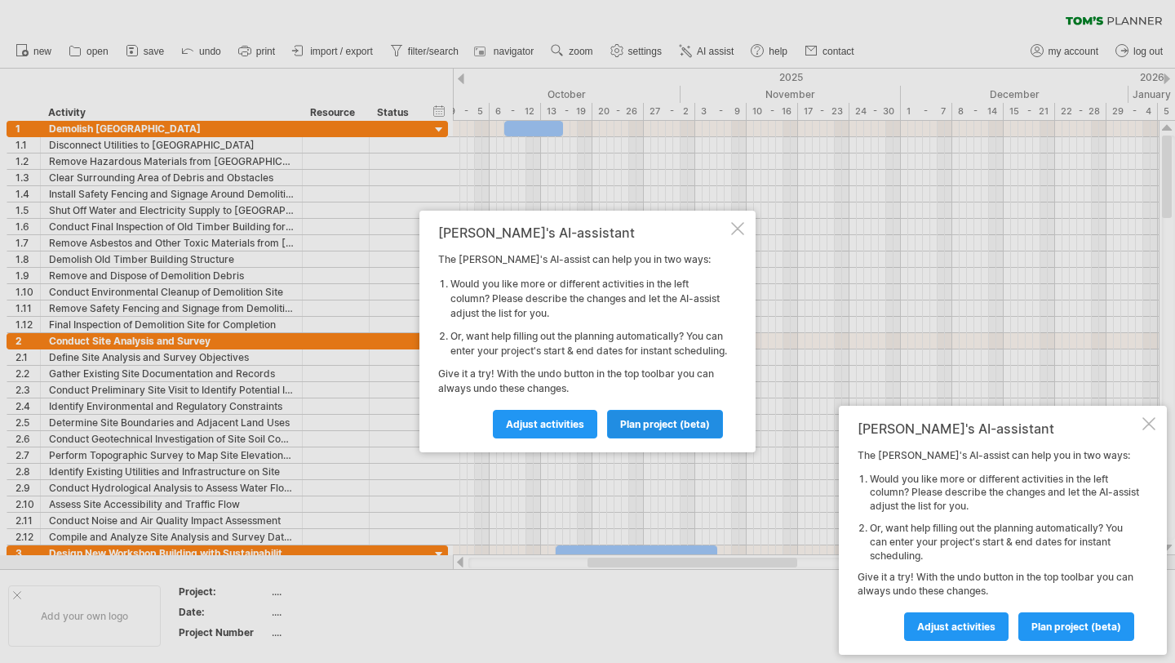
click at [644, 428] on span "plan project (beta)" at bounding box center [665, 424] width 90 height 12
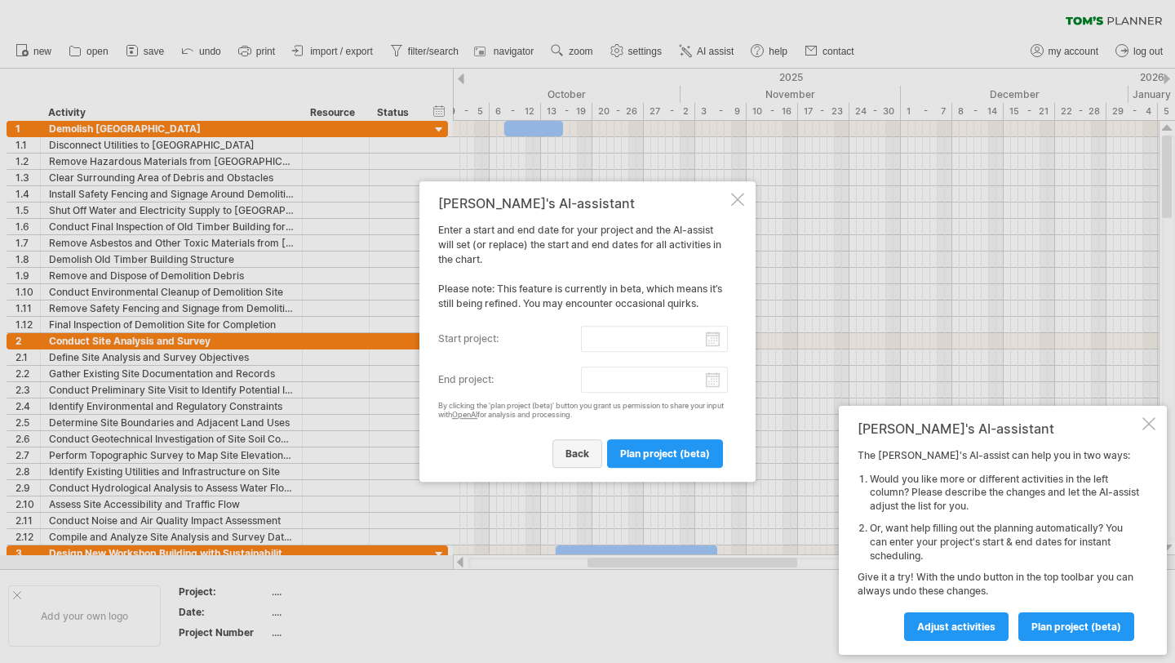
click at [578, 450] on span "back" at bounding box center [578, 453] width 24 height 12
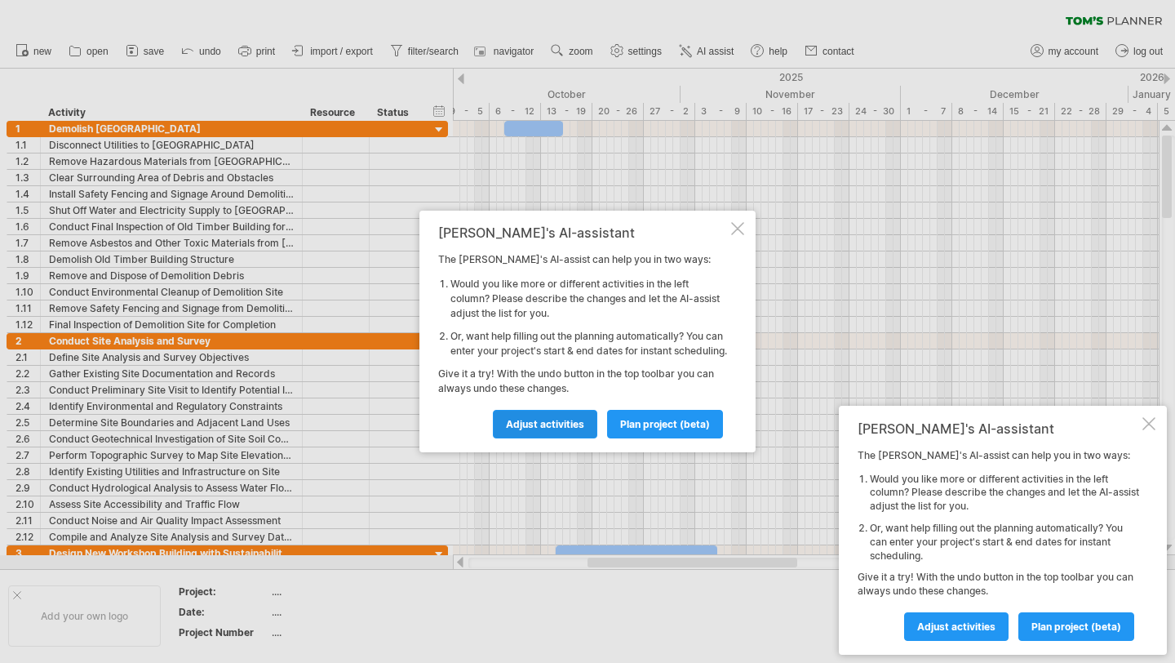
click at [566, 429] on span "Adjust activities" at bounding box center [545, 424] width 78 height 12
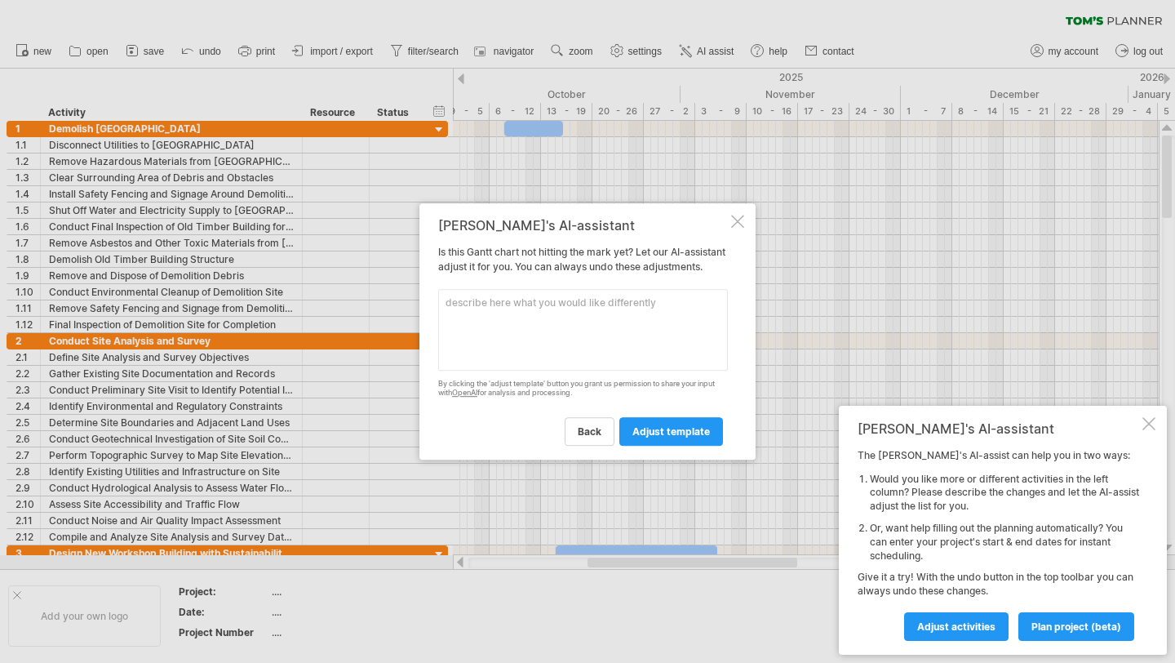
click at [584, 314] on textarea at bounding box center [583, 330] width 290 height 82
type textarea "i would like for fridays to be half days starting at 9am and ending at 12pm"
click at [686, 437] on span "adjust template" at bounding box center [672, 431] width 78 height 12
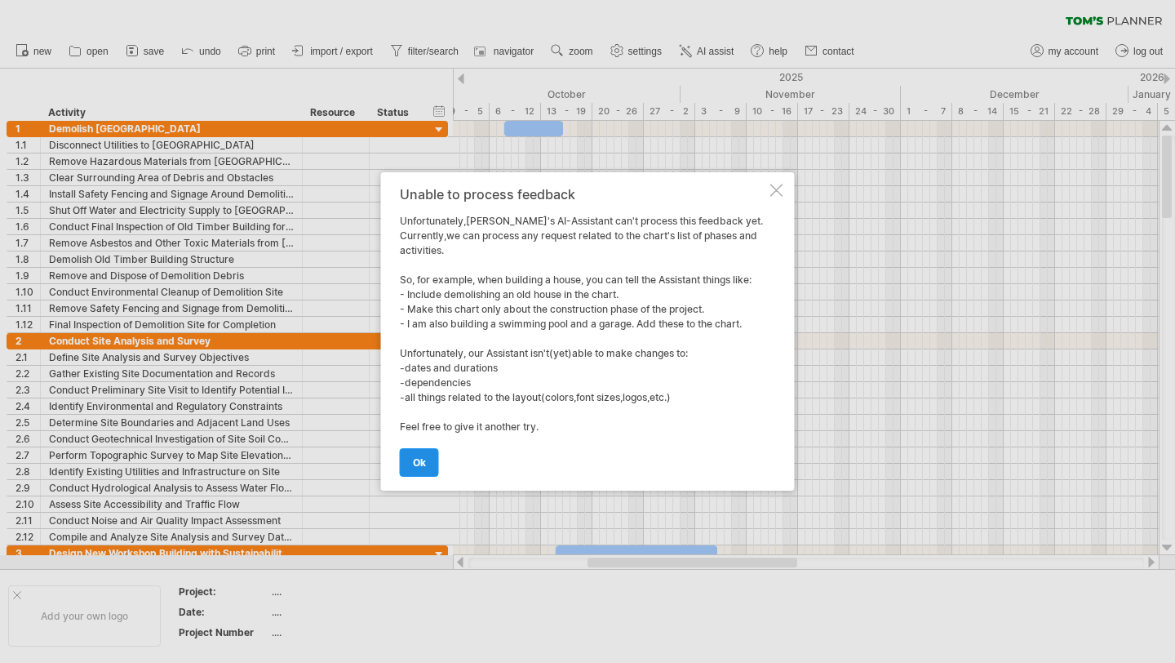
click at [420, 456] on span "ok" at bounding box center [419, 462] width 13 height 12
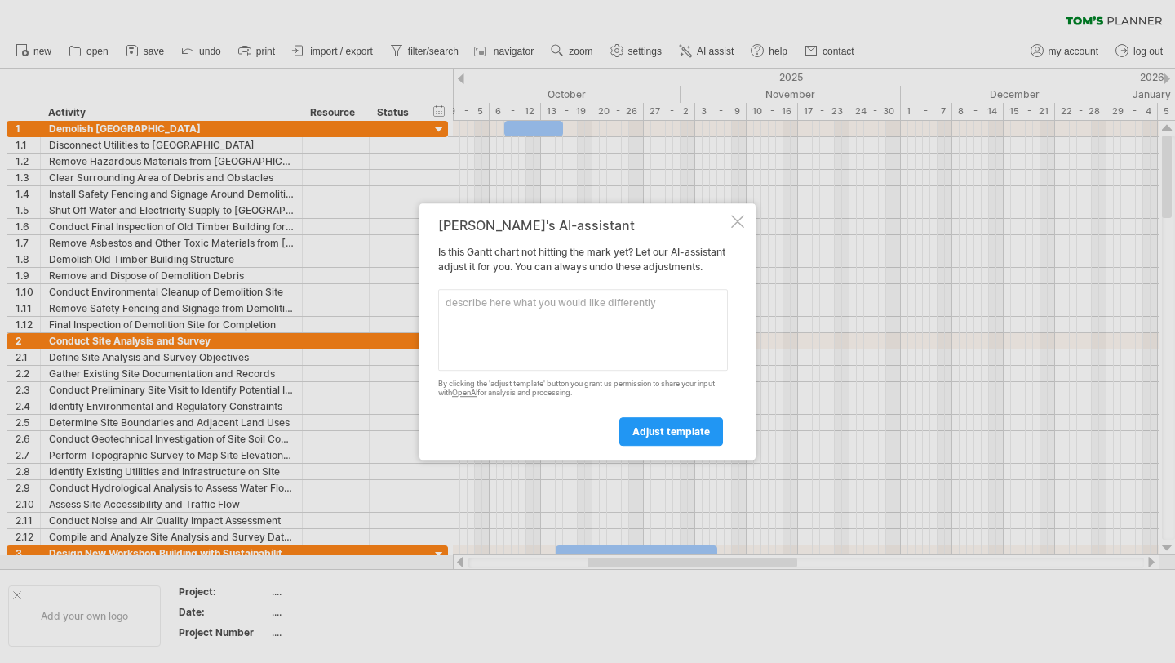
click at [735, 215] on div at bounding box center [737, 221] width 13 height 13
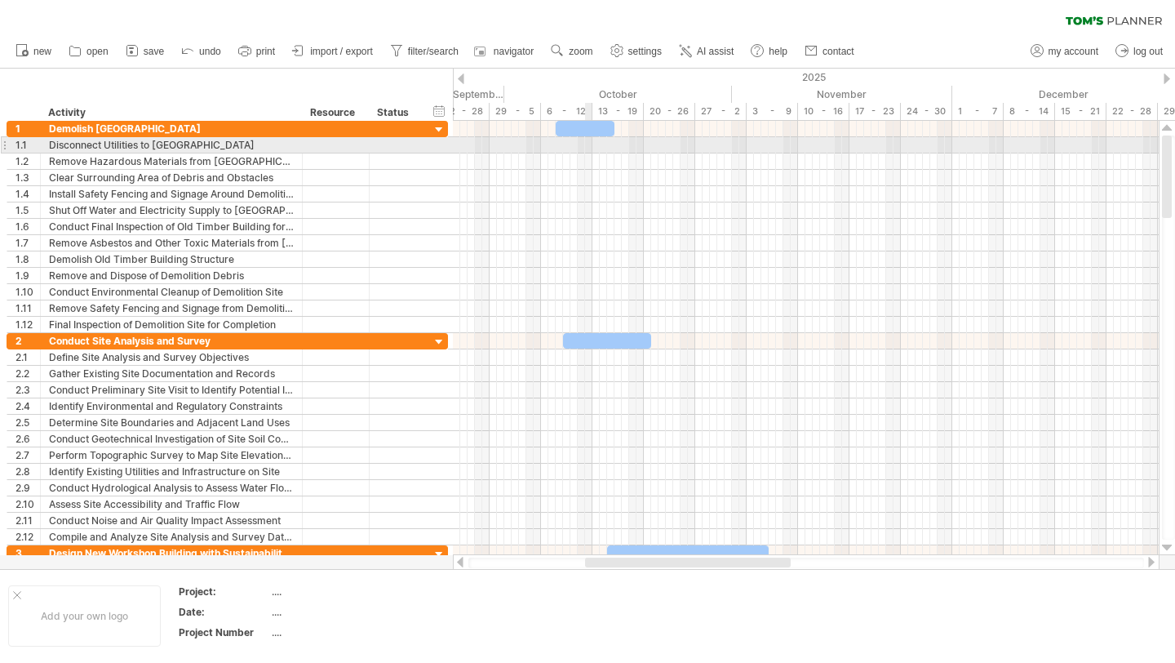
click at [590, 143] on div at bounding box center [806, 145] width 706 height 16
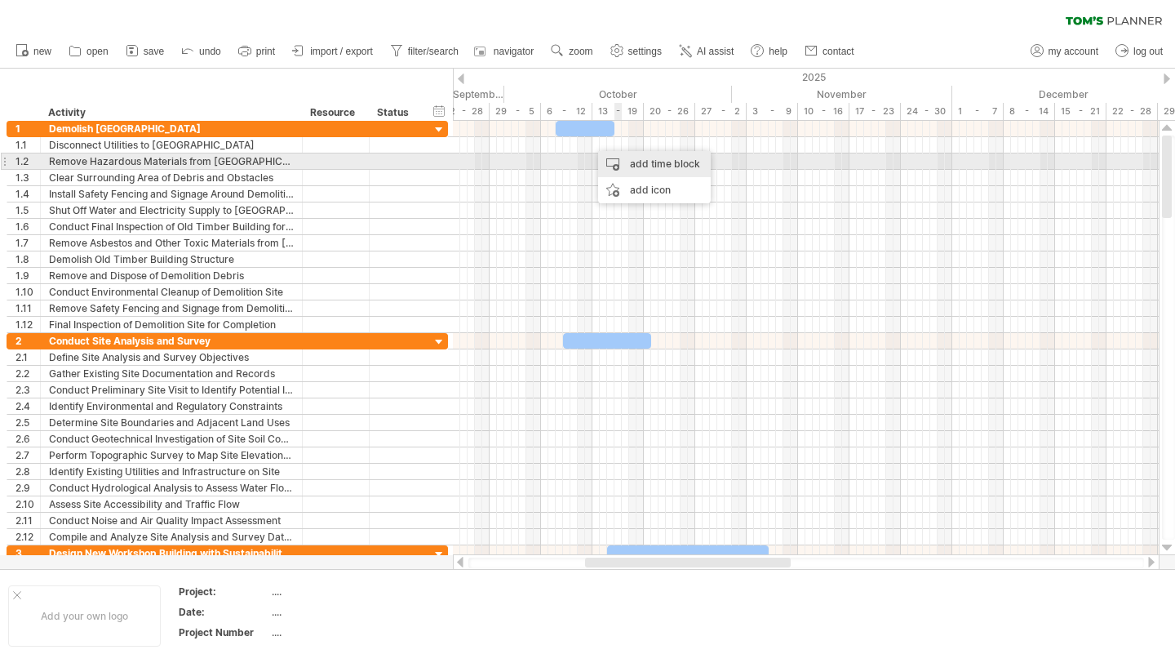
click at [634, 162] on div "add time block" at bounding box center [654, 164] width 113 height 26
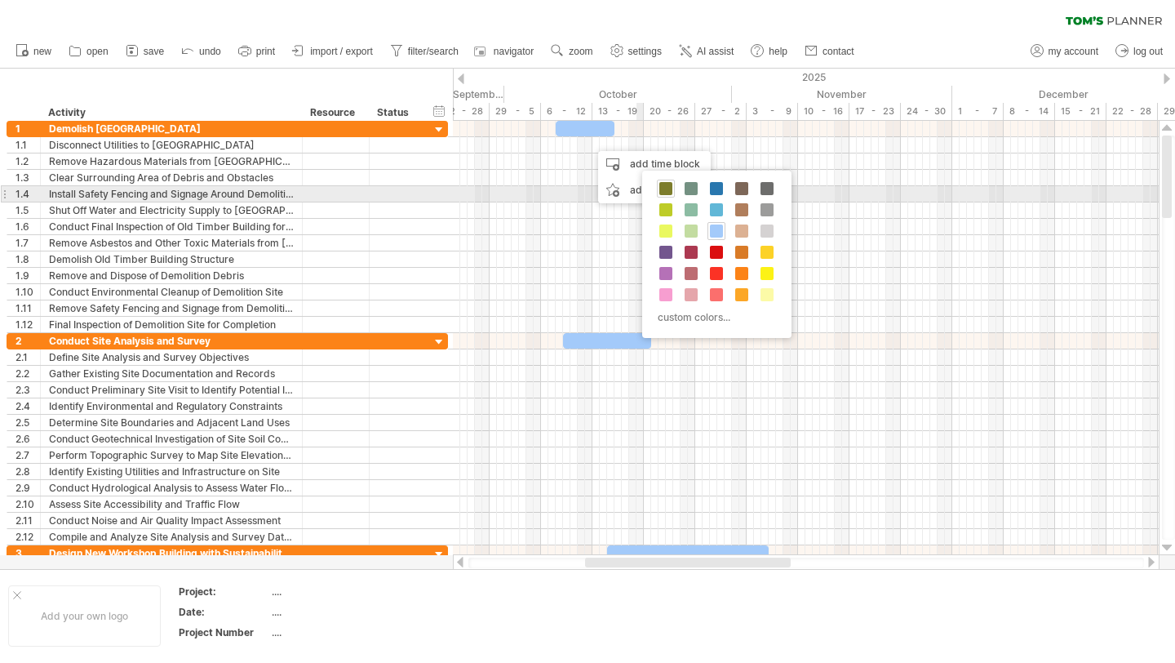
click at [664, 193] on span at bounding box center [665, 188] width 13 height 13
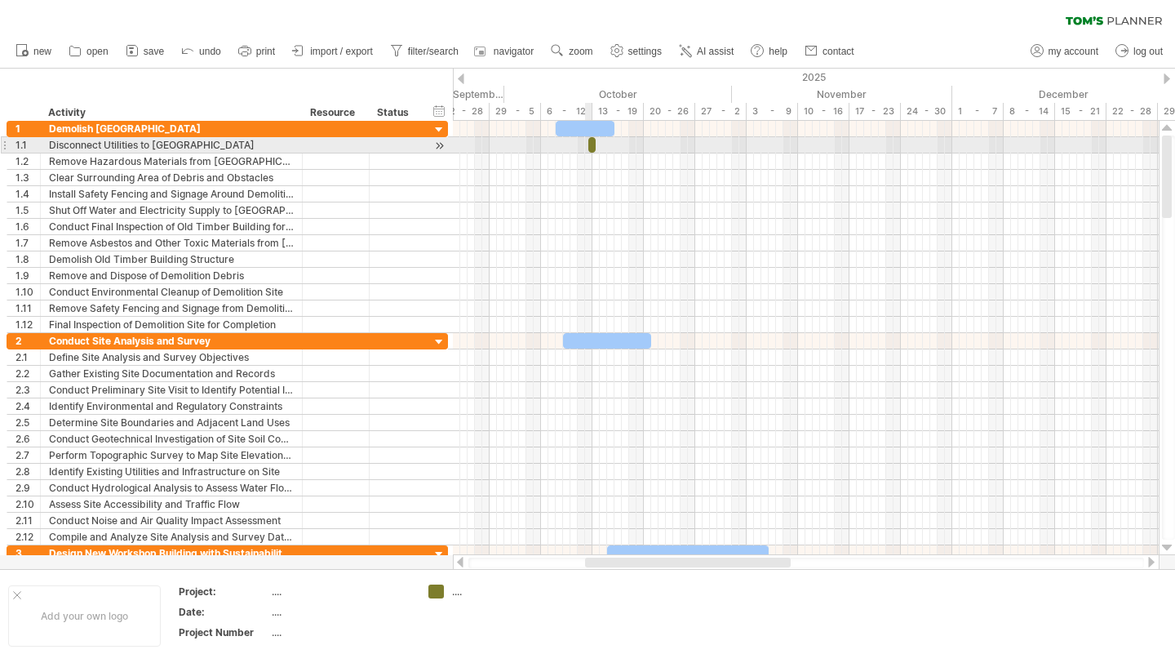
click at [591, 144] on span at bounding box center [588, 145] width 7 height 16
click at [592, 145] on div at bounding box center [591, 145] width 7 height 16
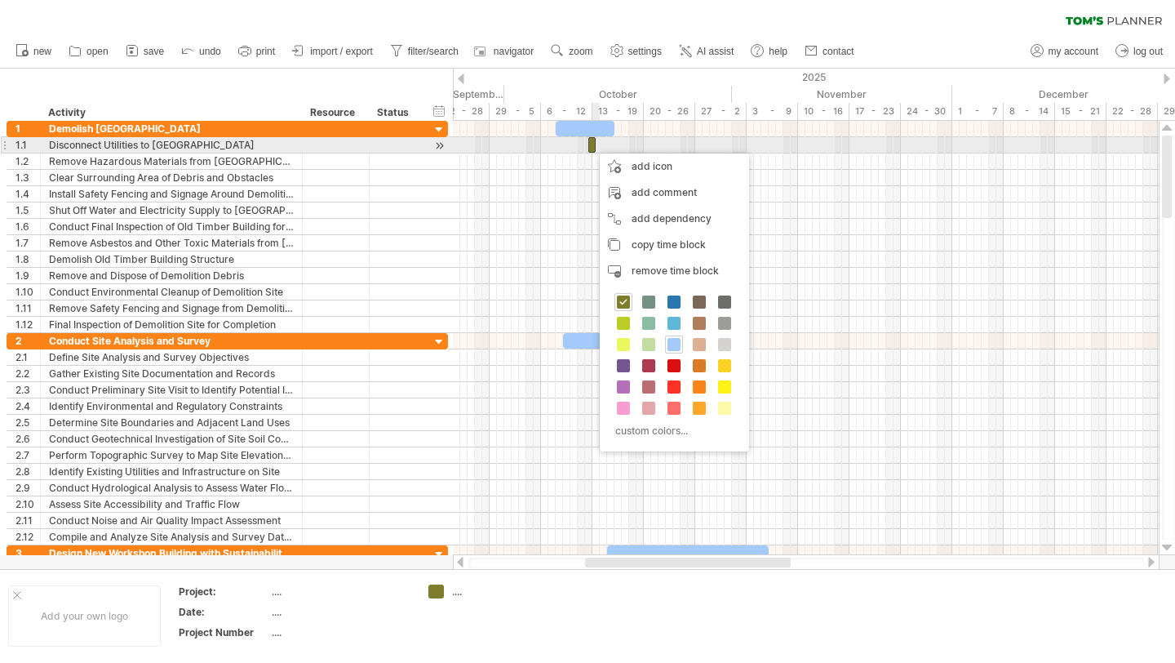
click at [593, 146] on span at bounding box center [596, 145] width 7 height 16
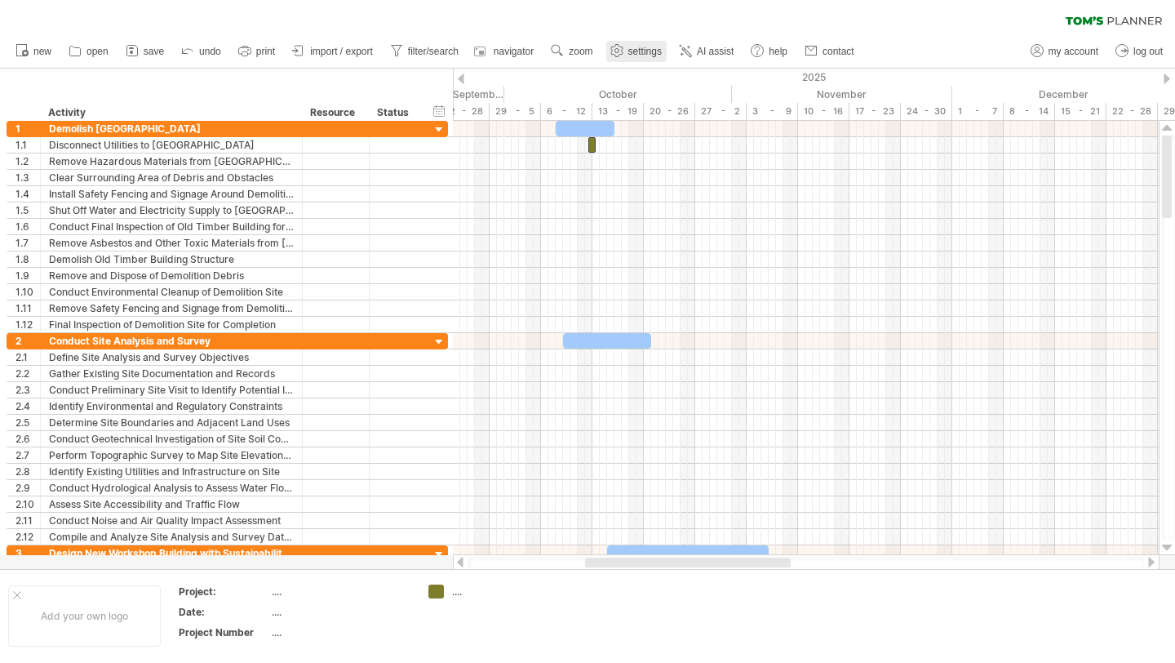
click at [624, 48] on use at bounding box center [617, 50] width 16 height 16
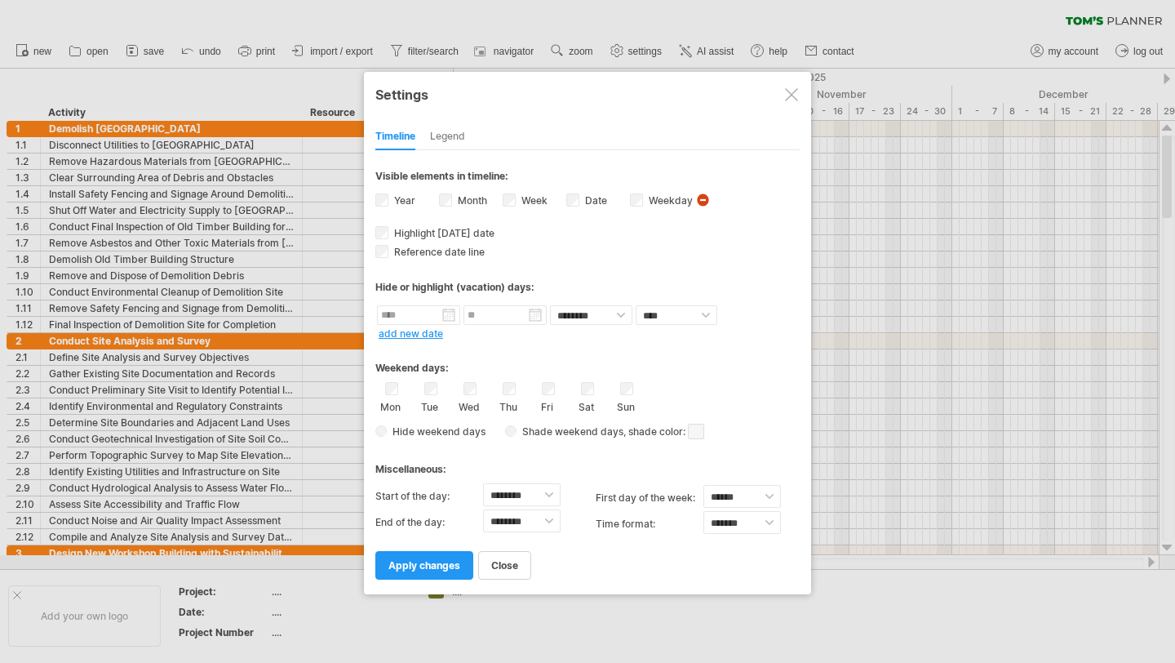
click at [445, 132] on div "Legend" at bounding box center [447, 137] width 35 height 26
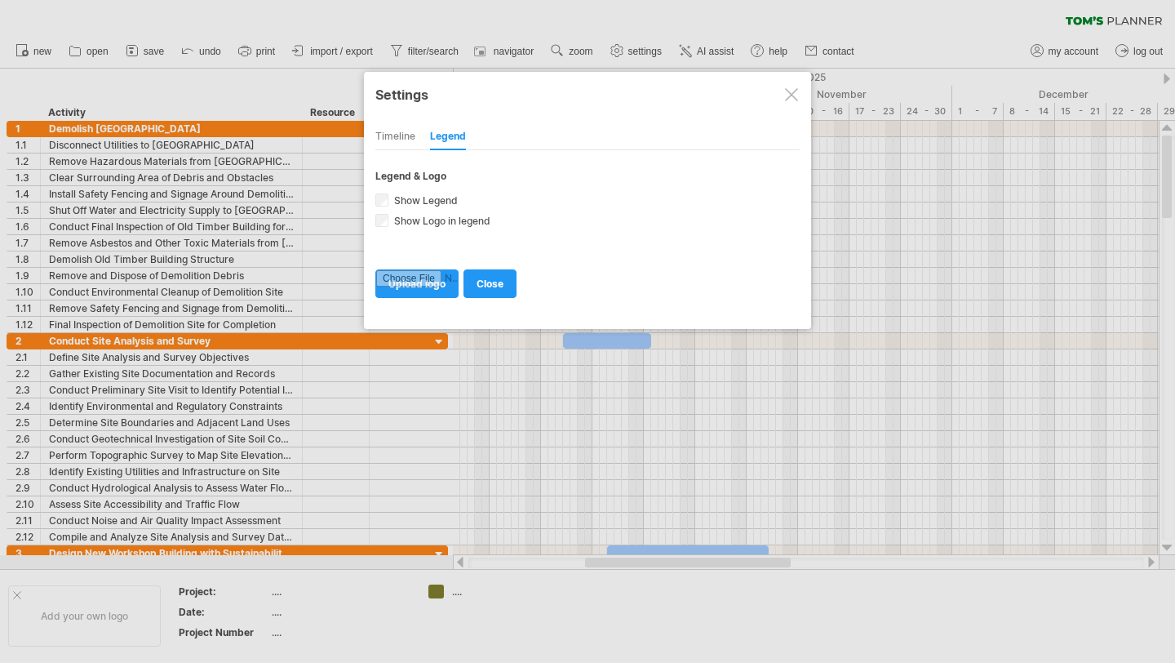
click at [402, 134] on div "Timeline" at bounding box center [395, 137] width 40 height 26
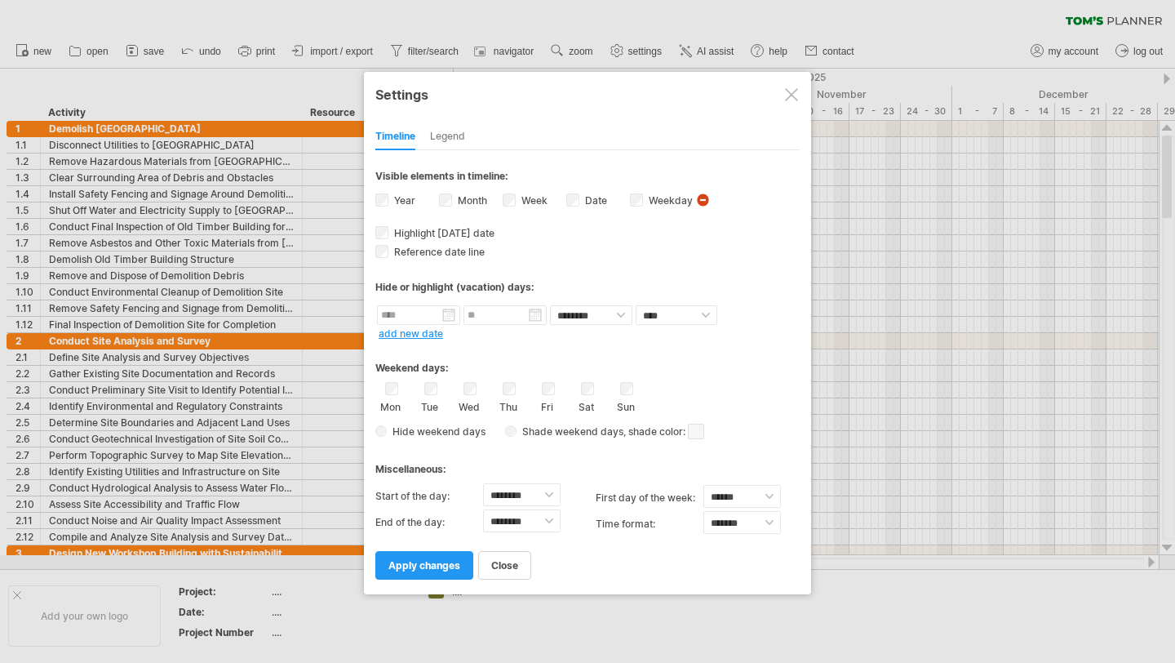
click at [795, 92] on div at bounding box center [791, 94] width 13 height 13
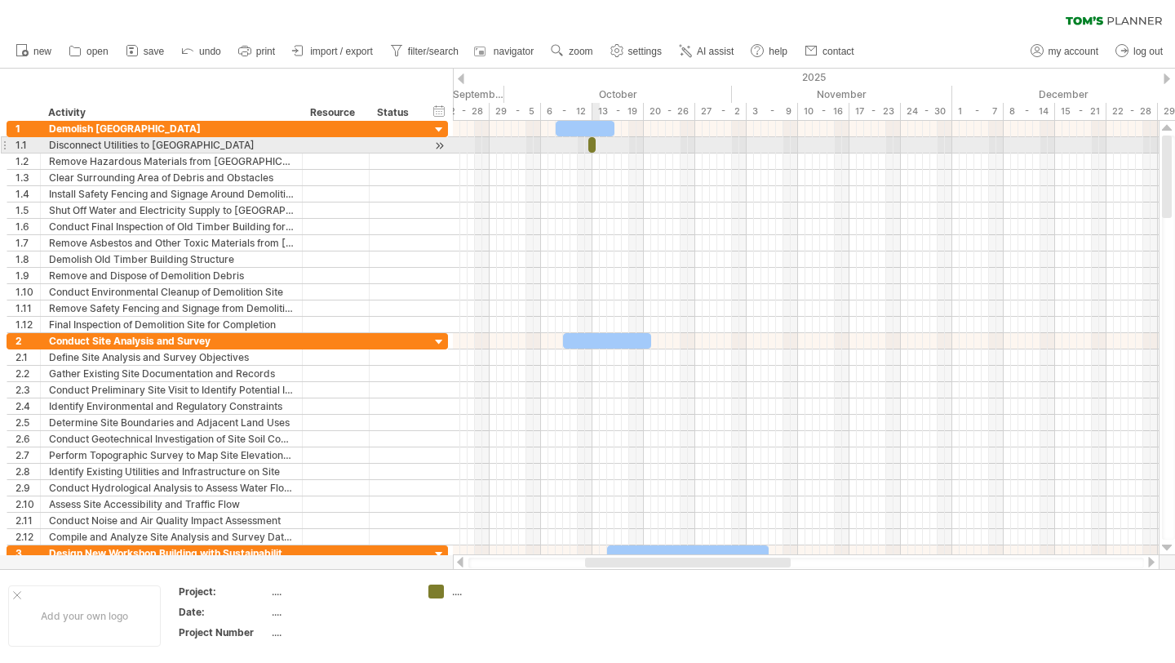
click at [593, 145] on span at bounding box center [596, 145] width 7 height 16
click at [593, 146] on span at bounding box center [596, 145] width 7 height 16
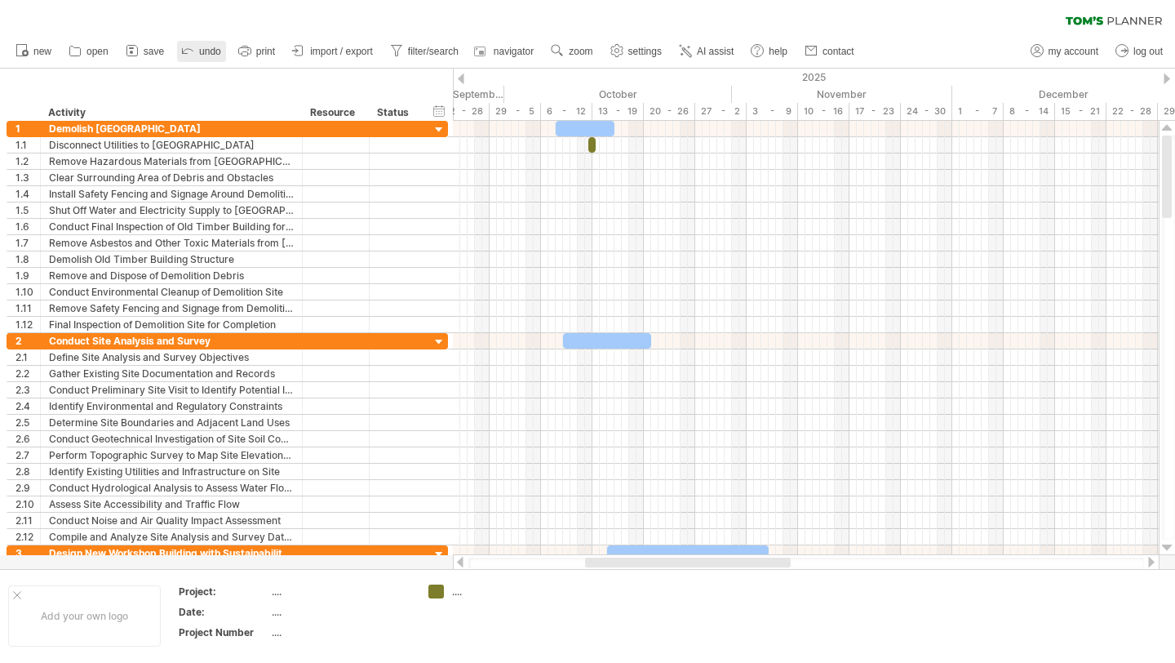
click at [199, 46] on span "undo" at bounding box center [210, 51] width 22 height 11
click at [199, 47] on span "undo" at bounding box center [210, 51] width 22 height 11
